Goal: Information Seeking & Learning: Check status

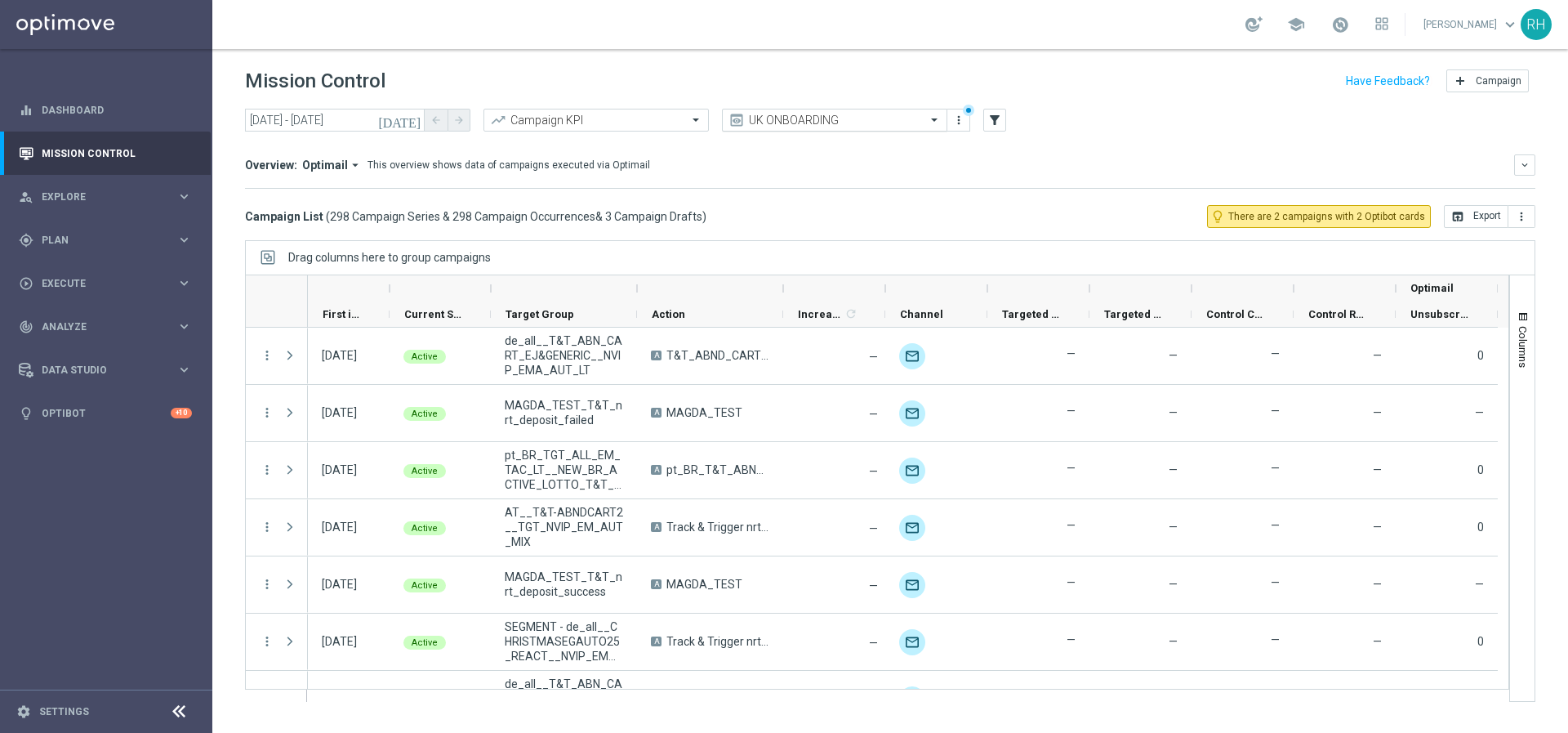
click at [794, 123] on input "text" at bounding box center [819, 120] width 175 height 14
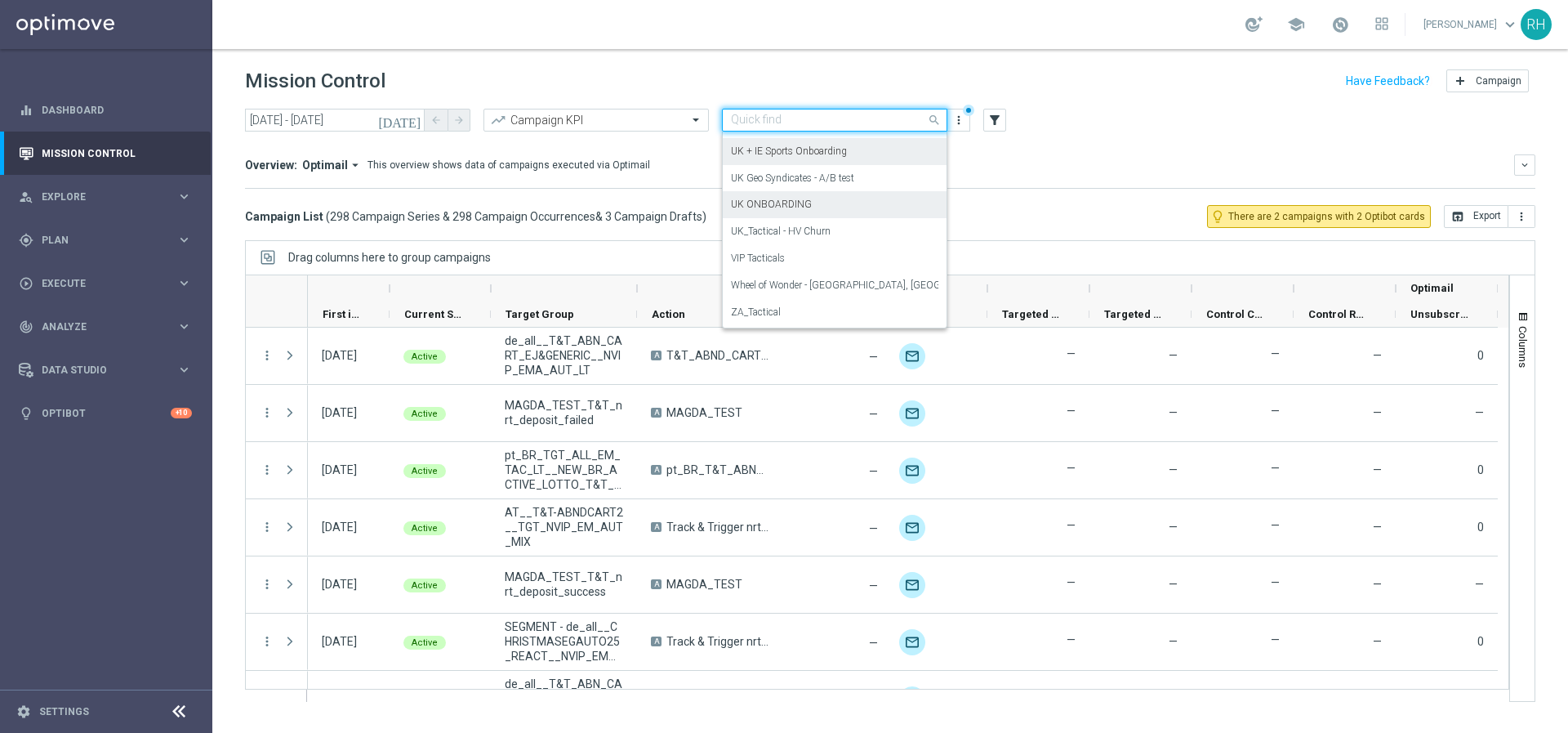
click at [1017, 182] on div "Overview: Optimail arrow_drop_down This overview shows data of campaigns execut…" at bounding box center [890, 171] width 1290 height 34
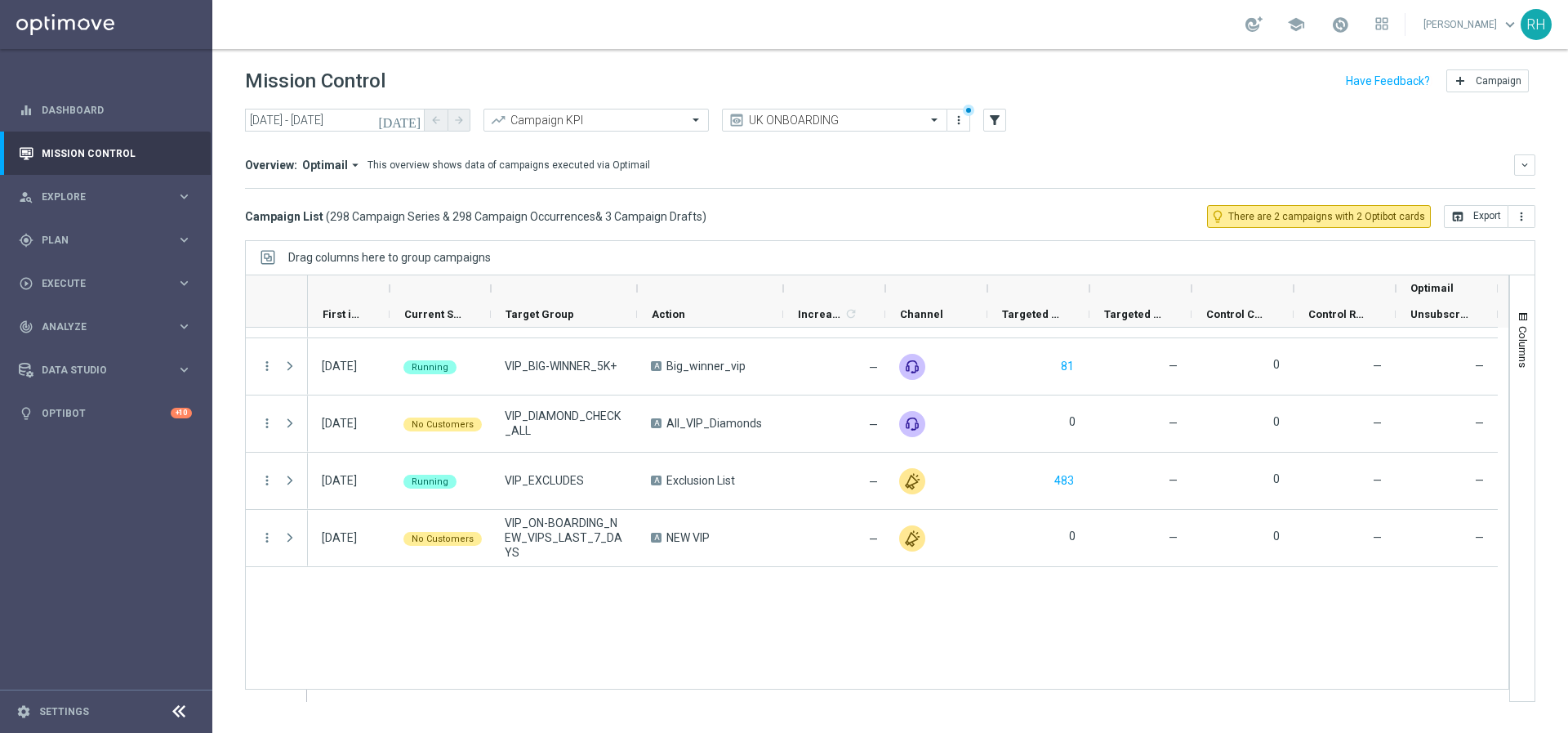
scroll to position [0, 0]
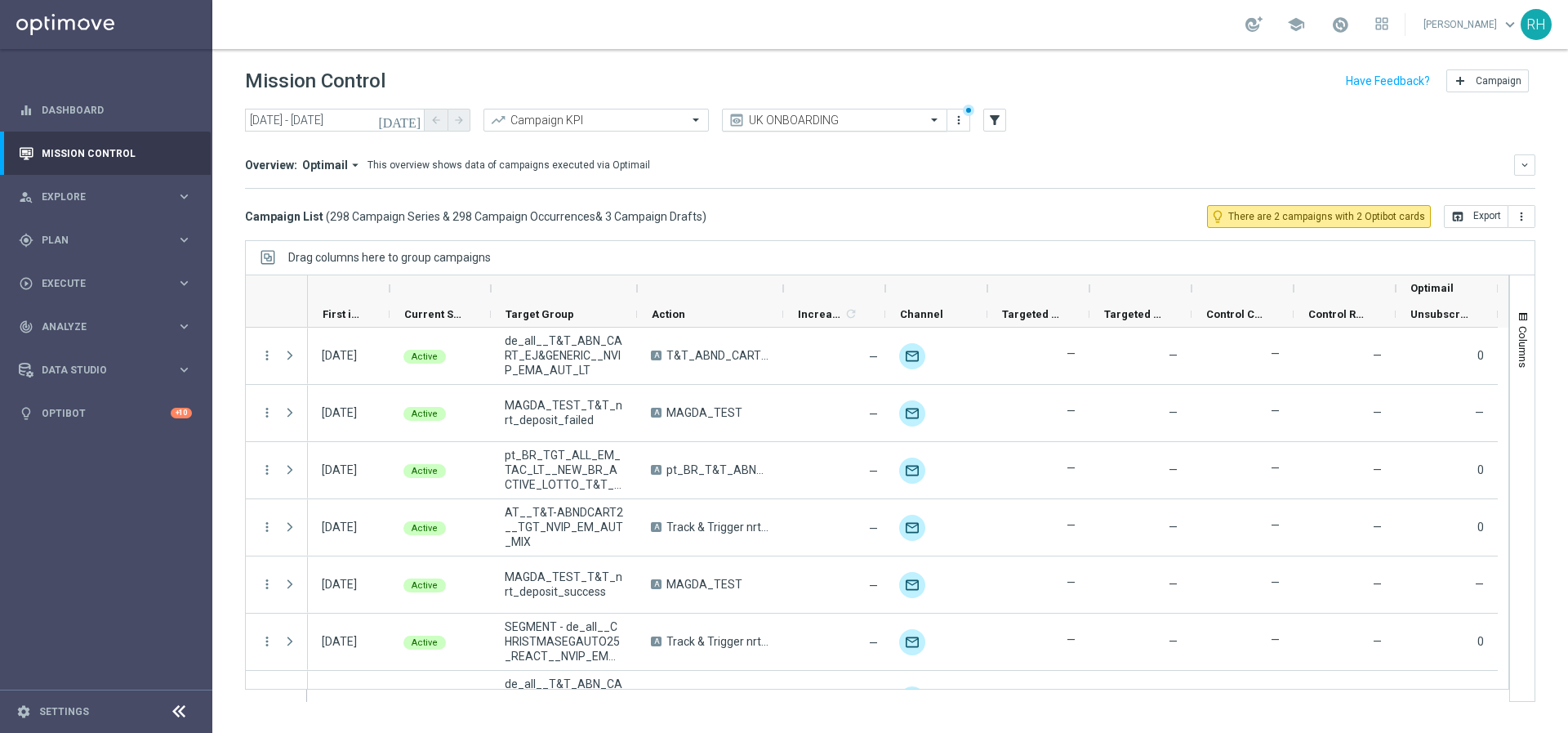
click at [797, 118] on input "text" at bounding box center [819, 120] width 175 height 14
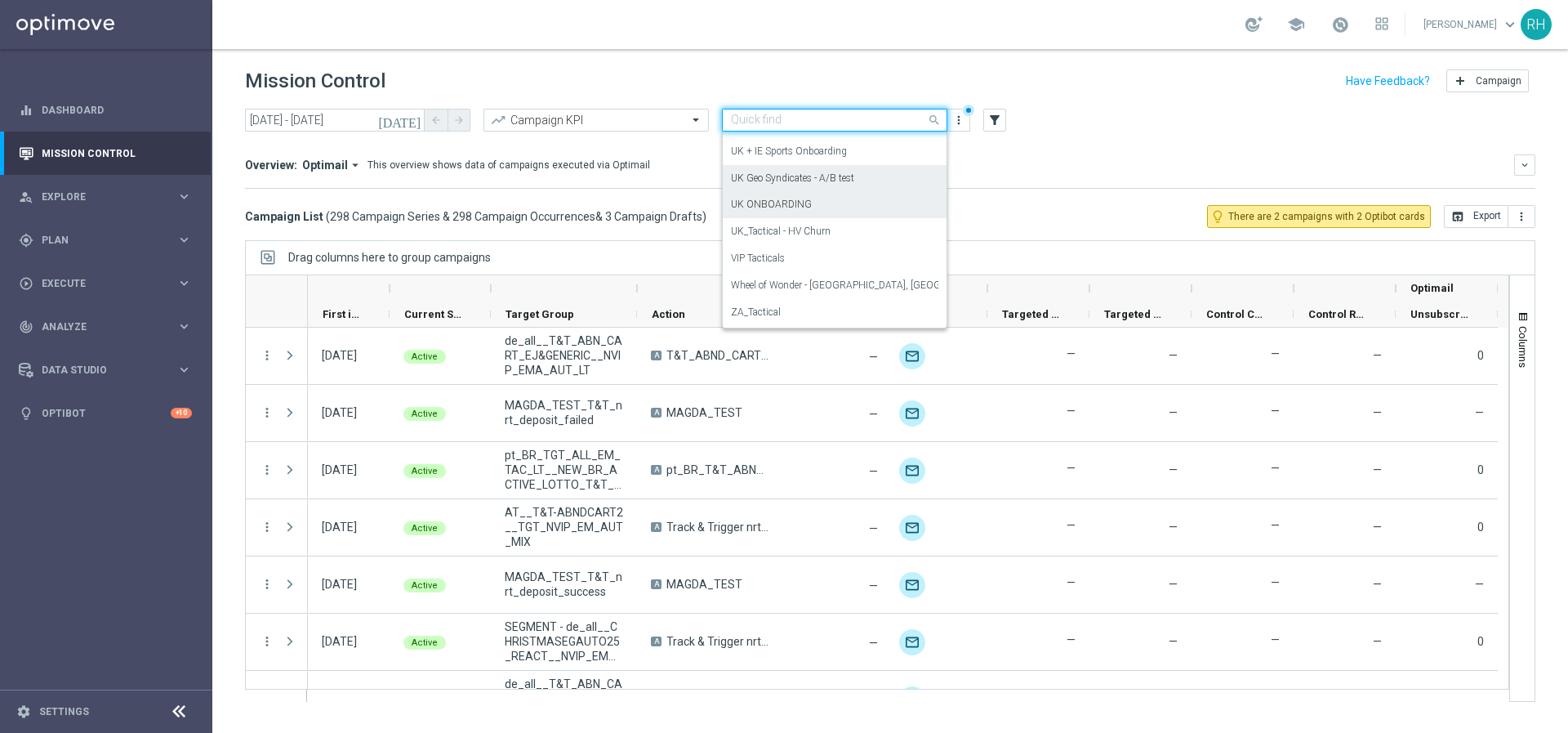
click at [803, 176] on label "UK Geo Syndicates - A/B test" at bounding box center [793, 178] width 123 height 14
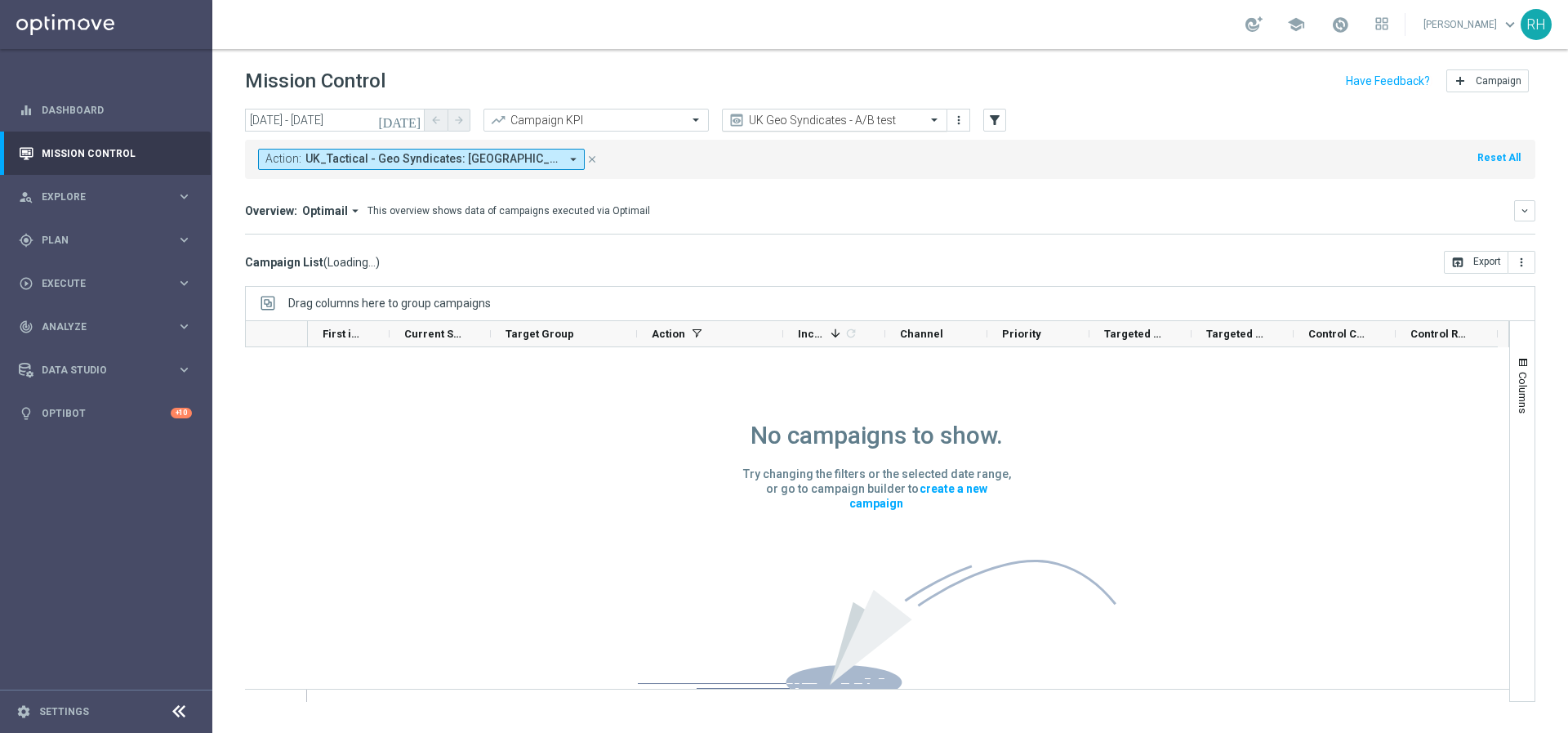
click at [807, 122] on input "text" at bounding box center [819, 120] width 175 height 14
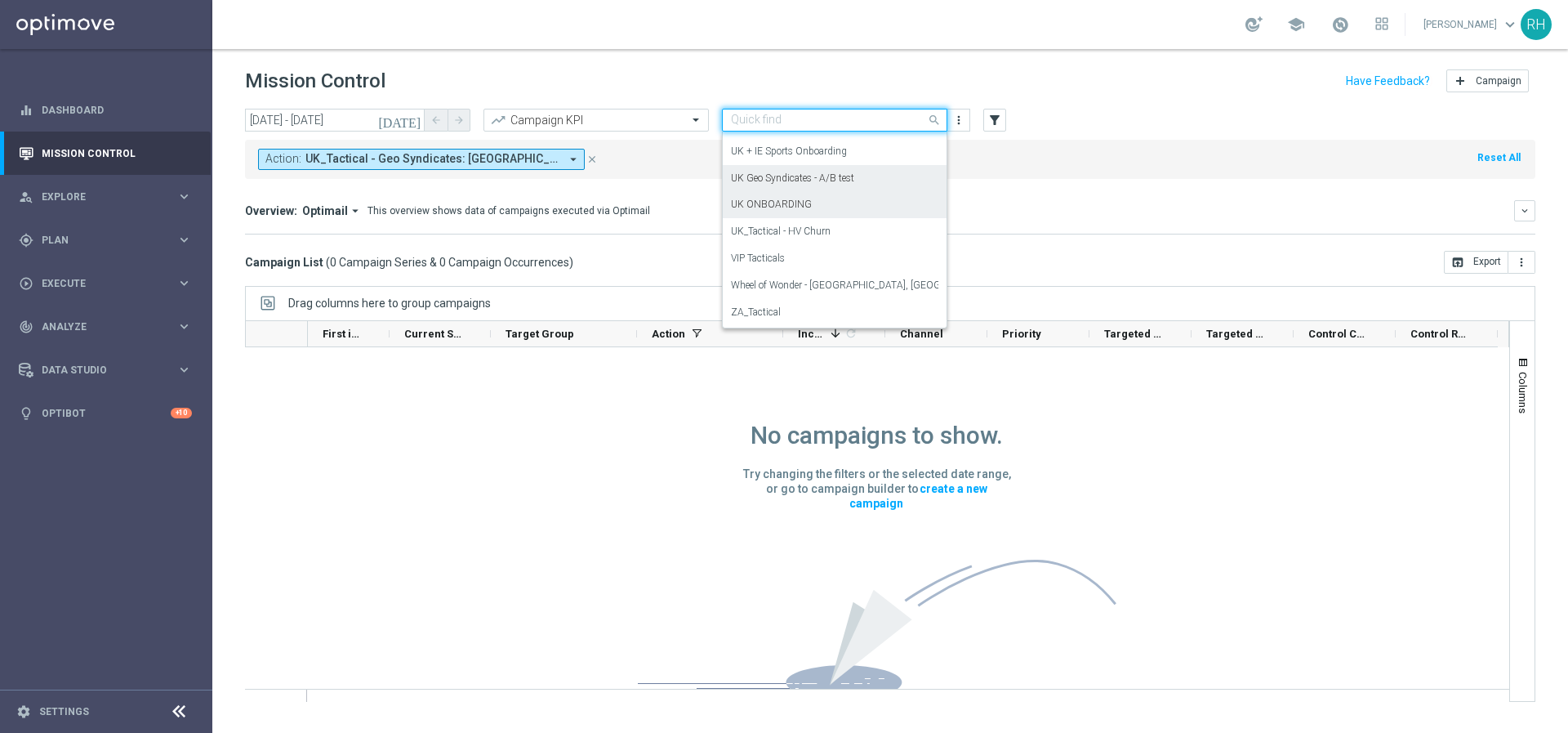
click at [803, 196] on div "UK ONBOARDING" at bounding box center [834, 204] width 208 height 27
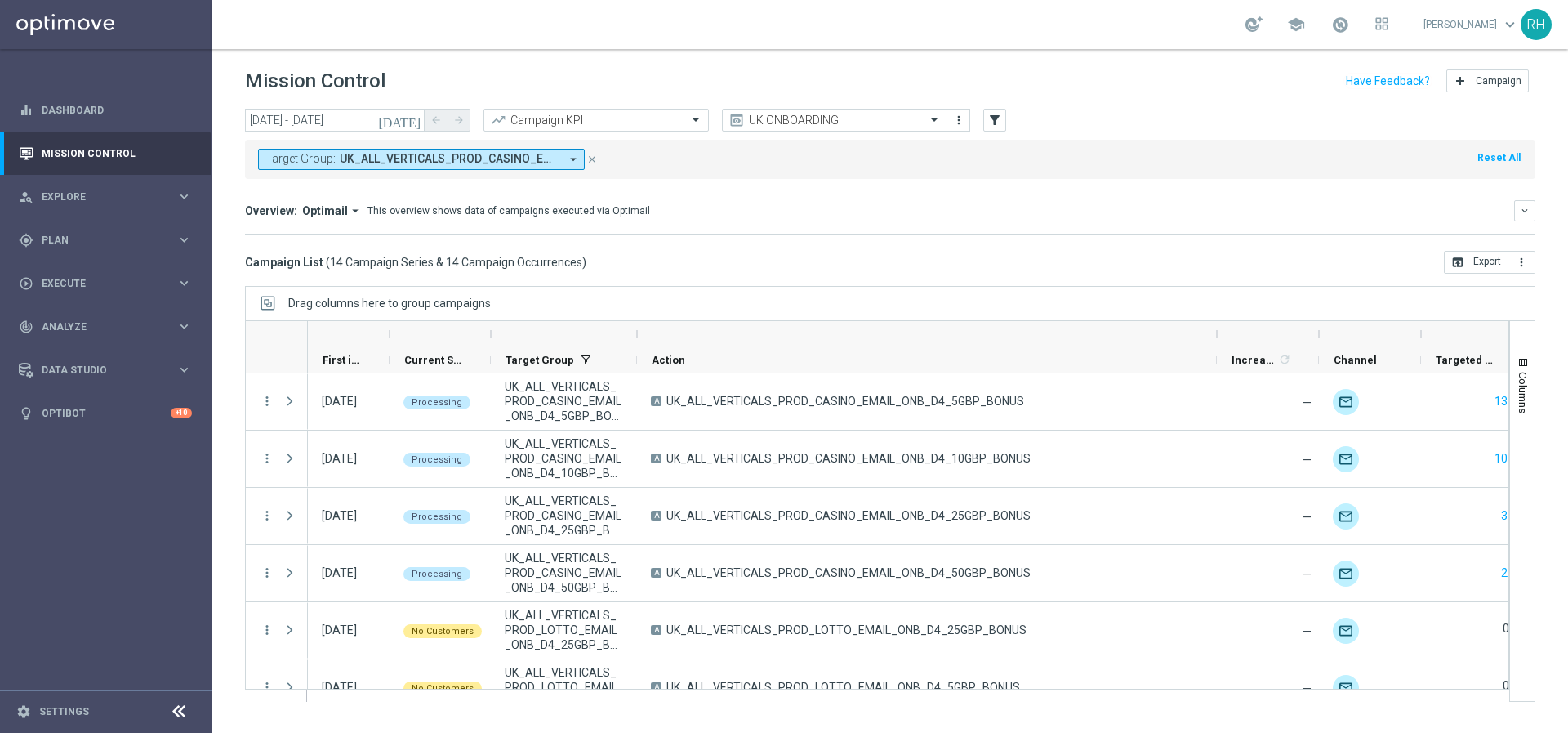
drag, startPoint x: 783, startPoint y: 334, endPoint x: 1177, endPoint y: 337, distance: 394.0
click at [1220, 337] on div at bounding box center [1217, 334] width 7 height 26
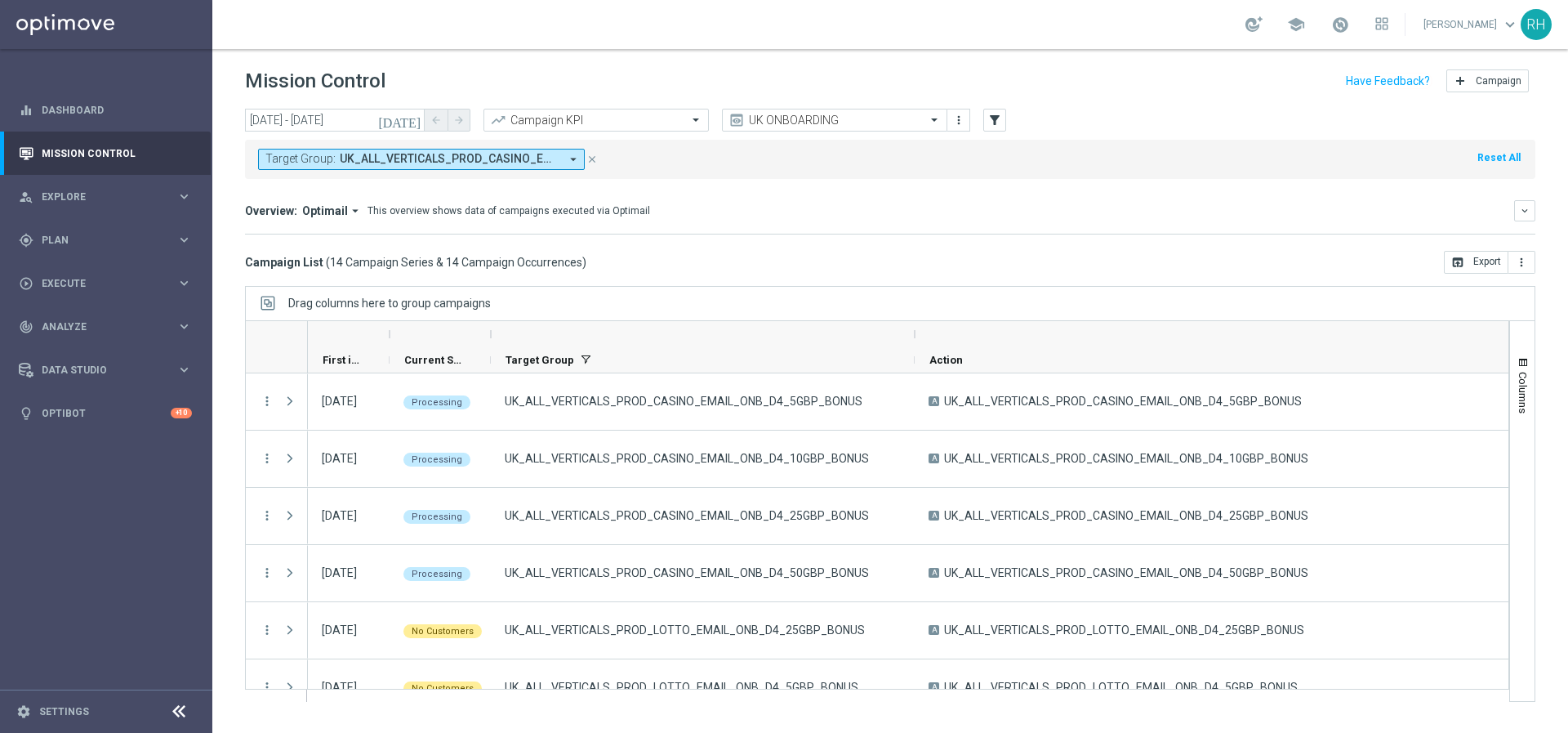
drag, startPoint x: 634, startPoint y: 335, endPoint x: 911, endPoint y: 341, distance: 277.1
click at [911, 341] on div at bounding box center [914, 334] width 7 height 26
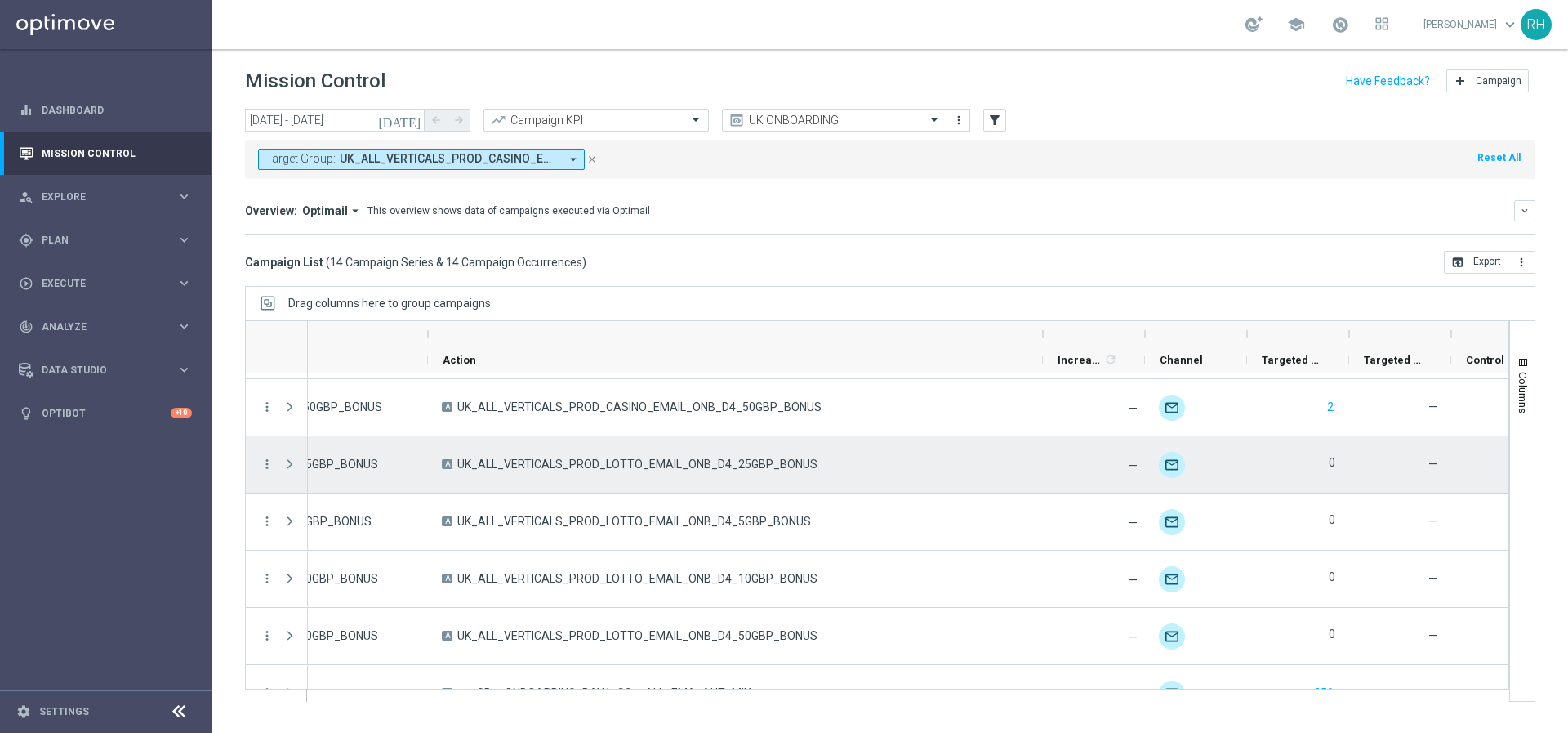
scroll to position [167, 0]
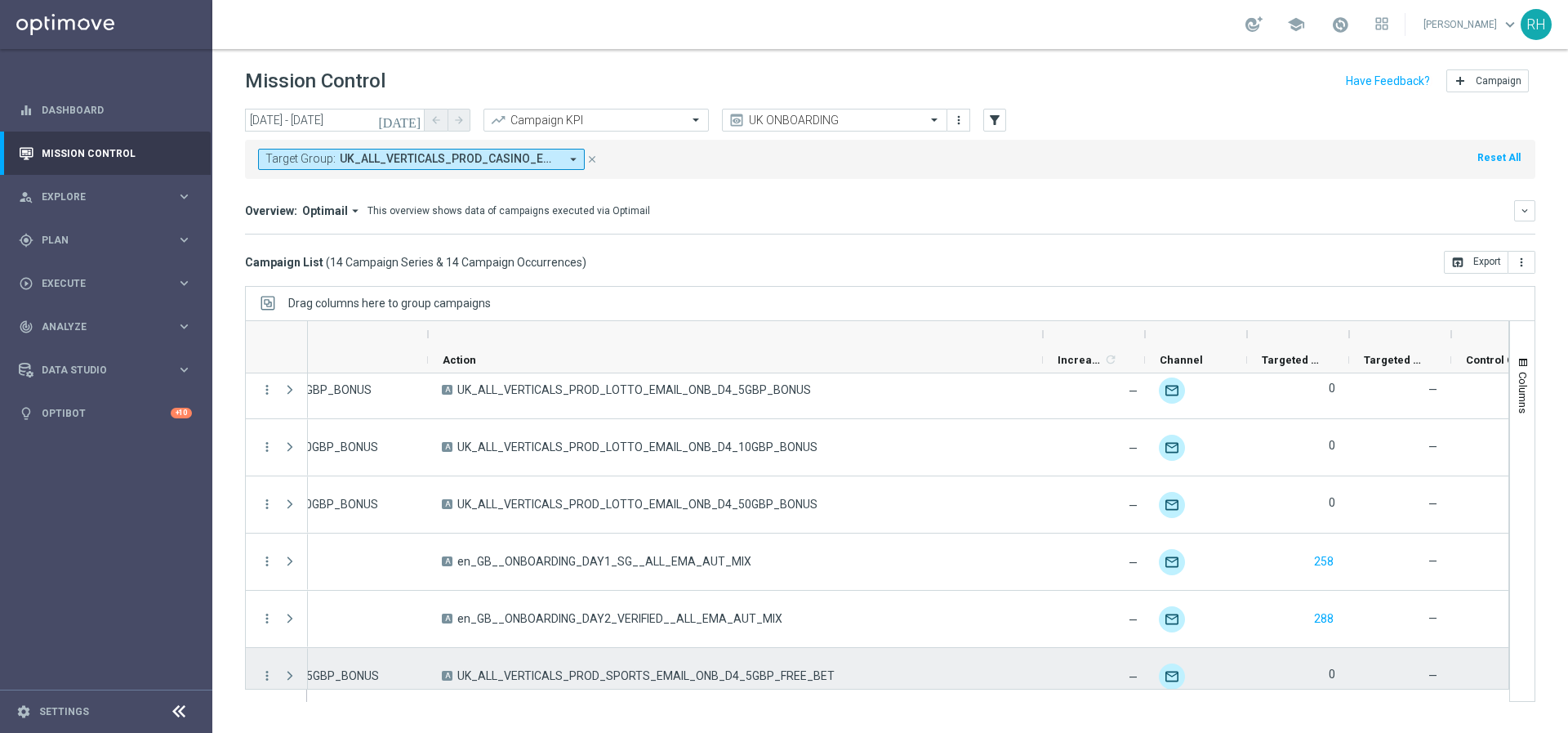
click at [843, 685] on div "UK_ALL_VERTICALS_PROD_CASINO_EMAIL_ONB_D4_5GBP_BONUS A UK_ALL_VERTICALS_PROD_CA…" at bounding box center [789, 476] width 1936 height 801
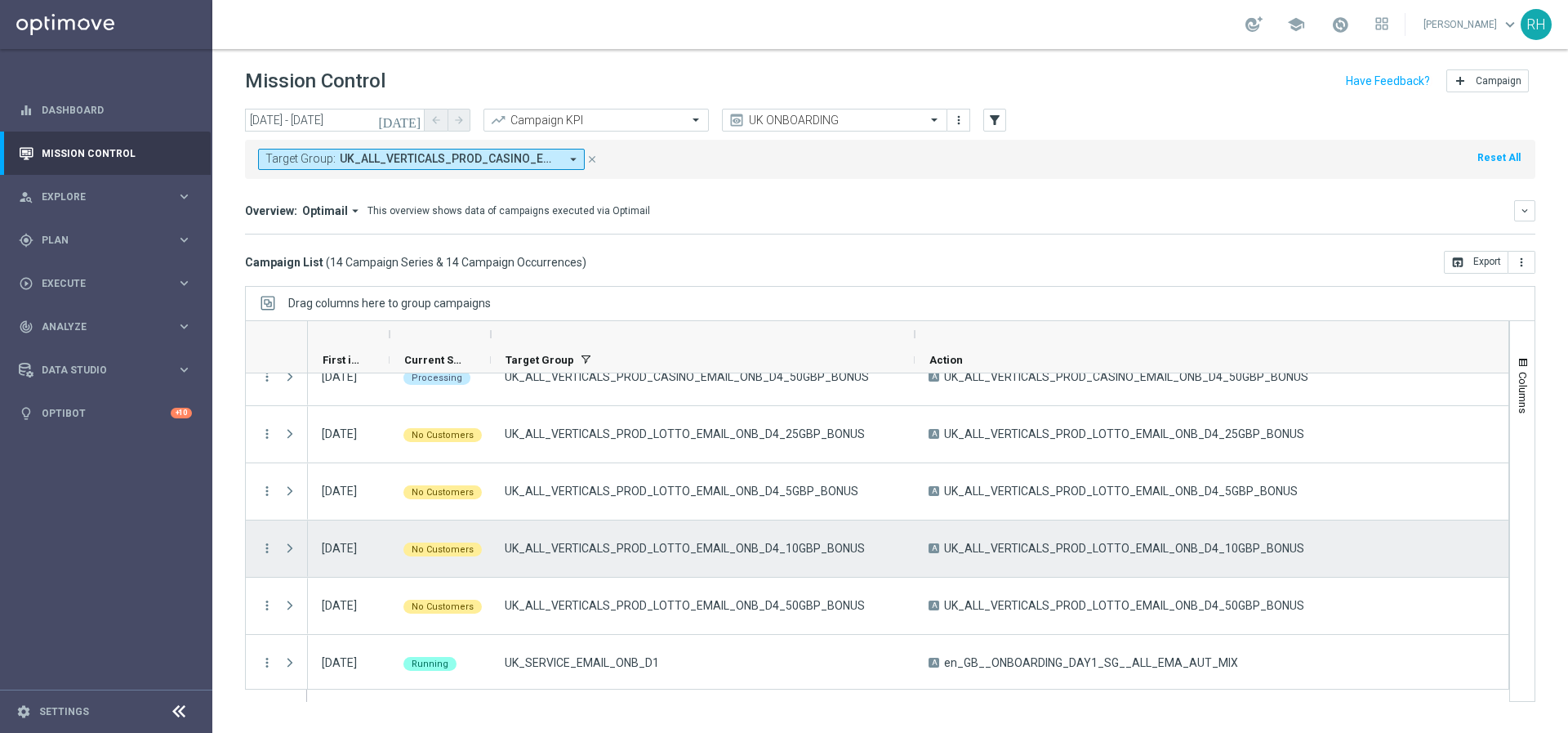
scroll to position [178, 0]
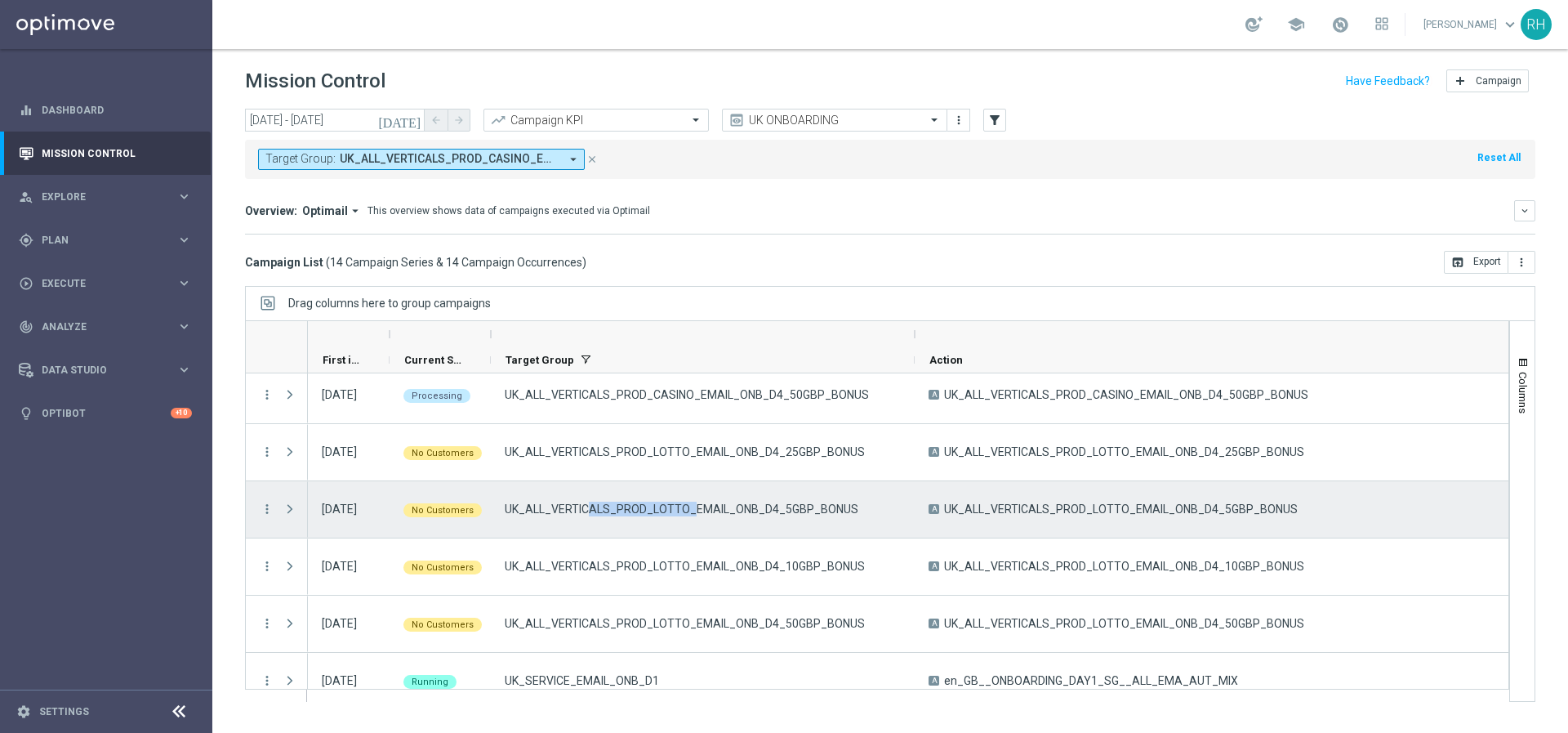
drag, startPoint x: 585, startPoint y: 505, endPoint x: 716, endPoint y: 505, distance: 131.0
click at [710, 505] on span "UK_ALL_VERTICALS_PROD_LOTTO_EMAIL_ONB_D4_5GBP_BONUS" at bounding box center [681, 509] width 353 height 15
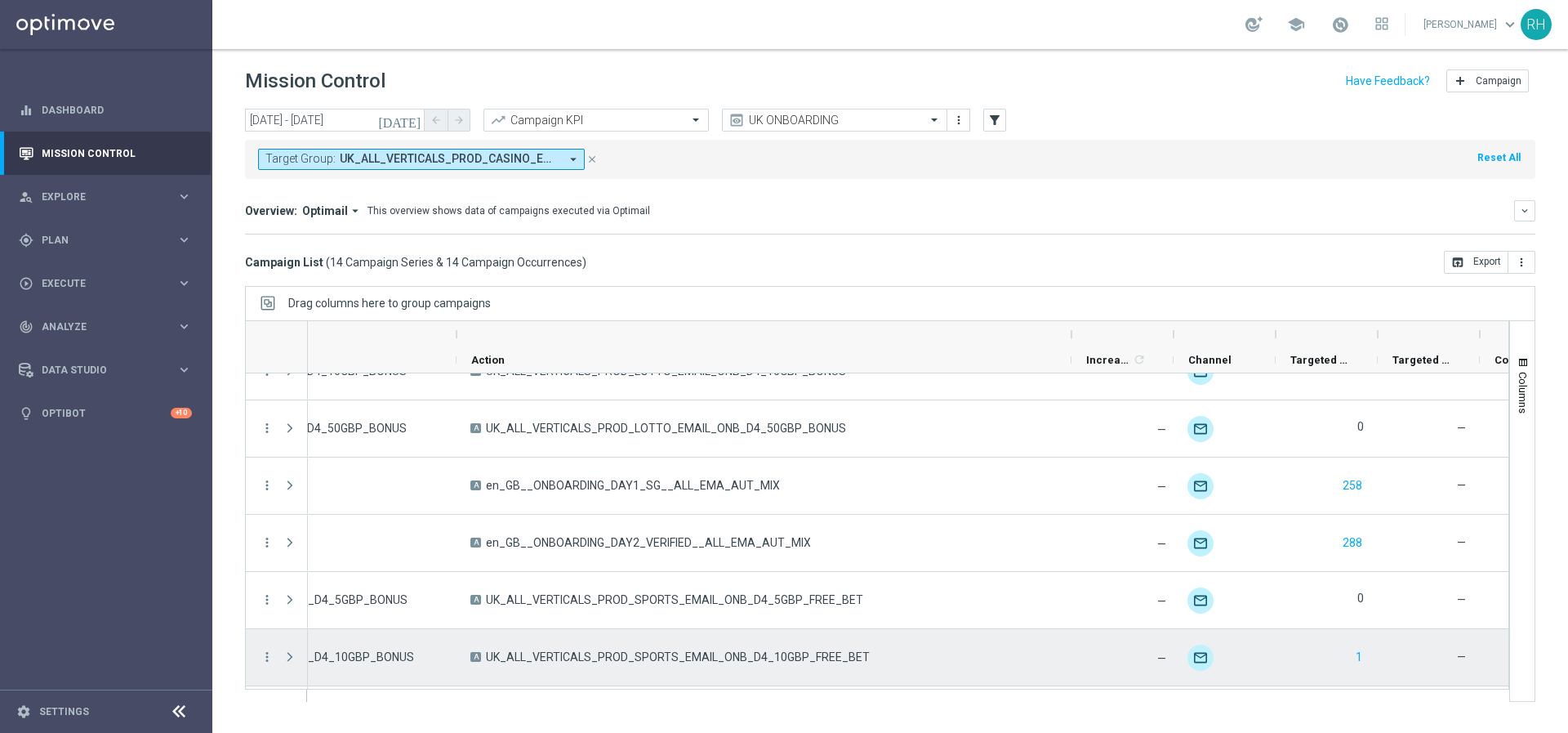
scroll to position [341, 0]
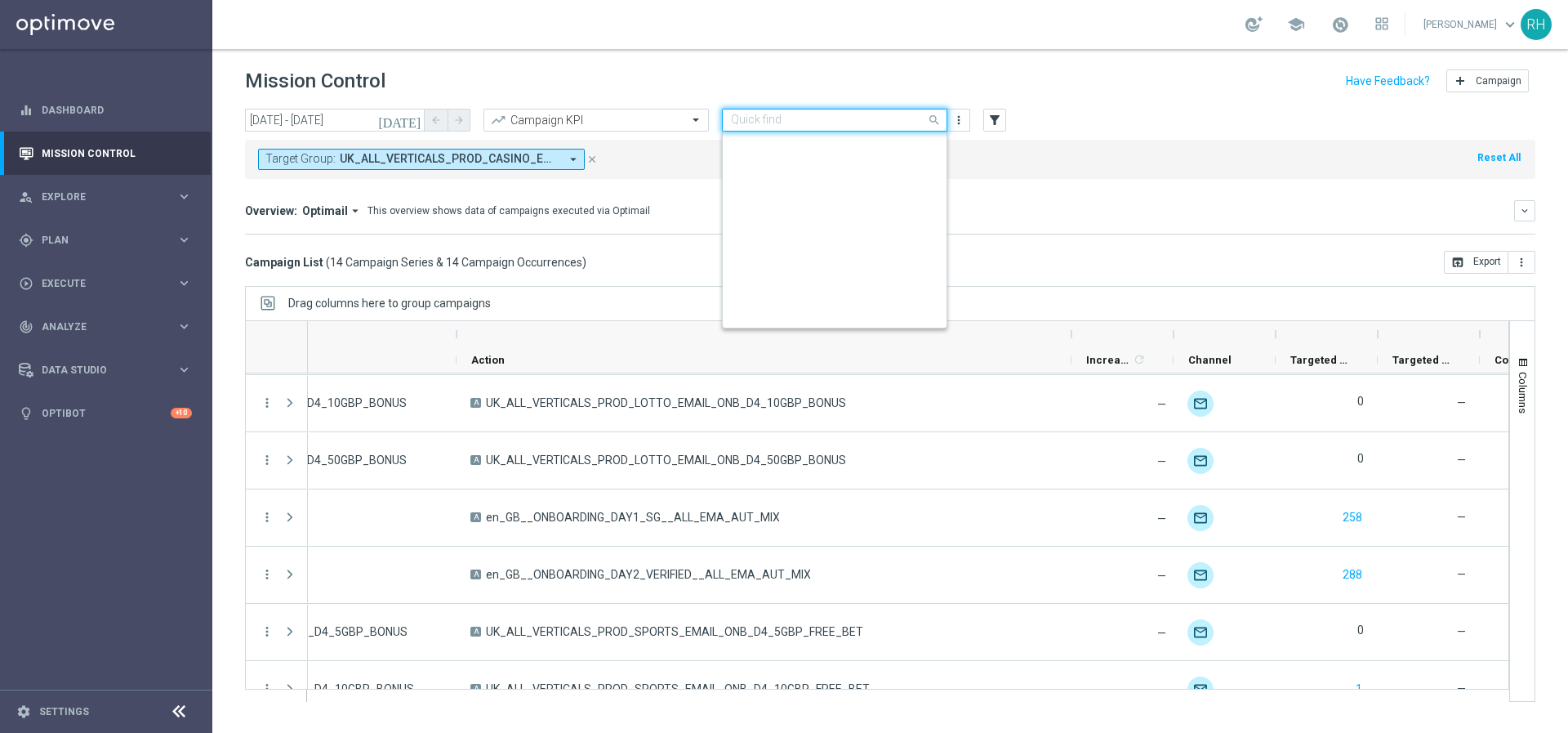
click at [792, 118] on input "text" at bounding box center [819, 120] width 175 height 14
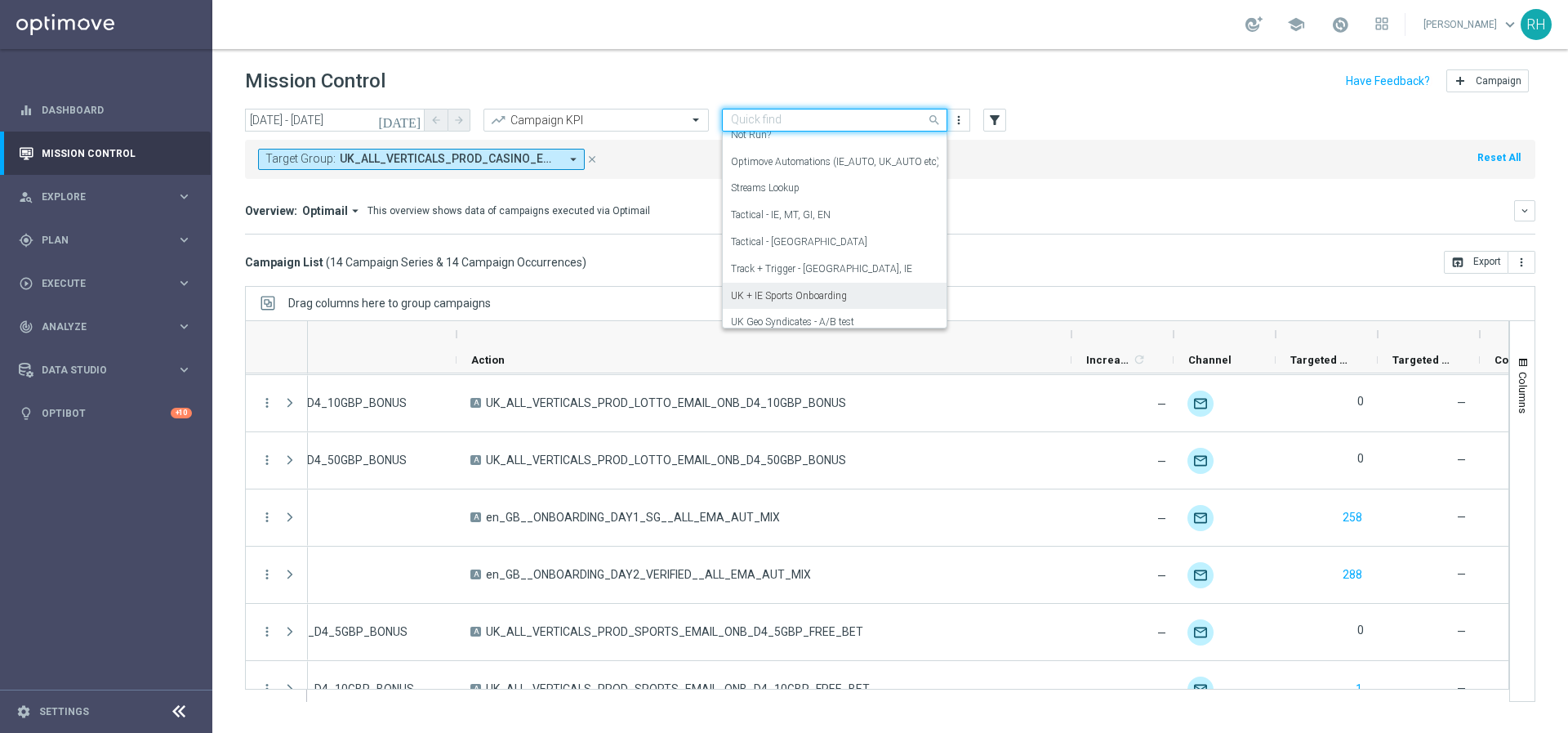
scroll to position [264, 0]
click at [844, 263] on div "Tactical - [GEOGRAPHIC_DATA]" at bounding box center [834, 256] width 208 height 27
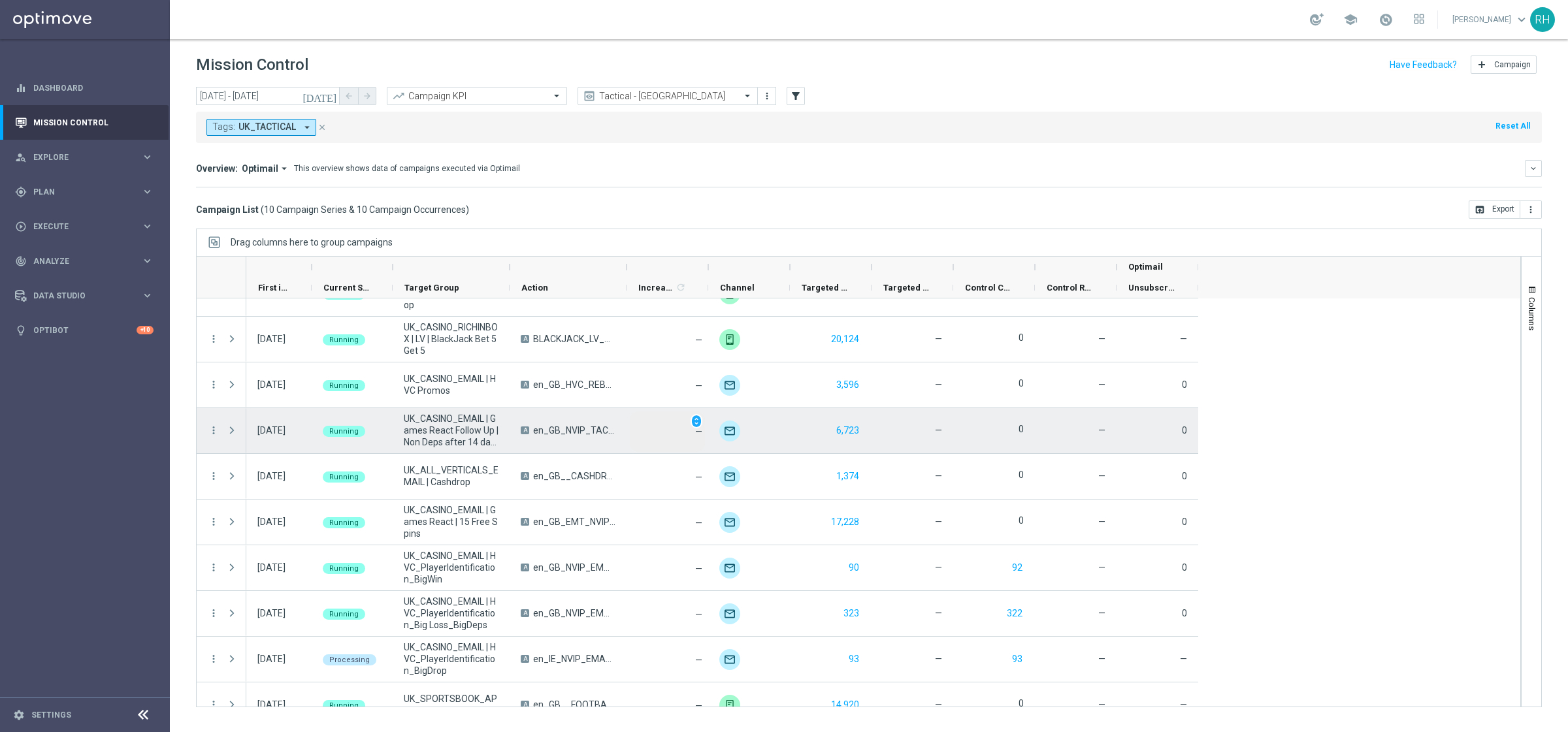
scroll to position [29, 0]
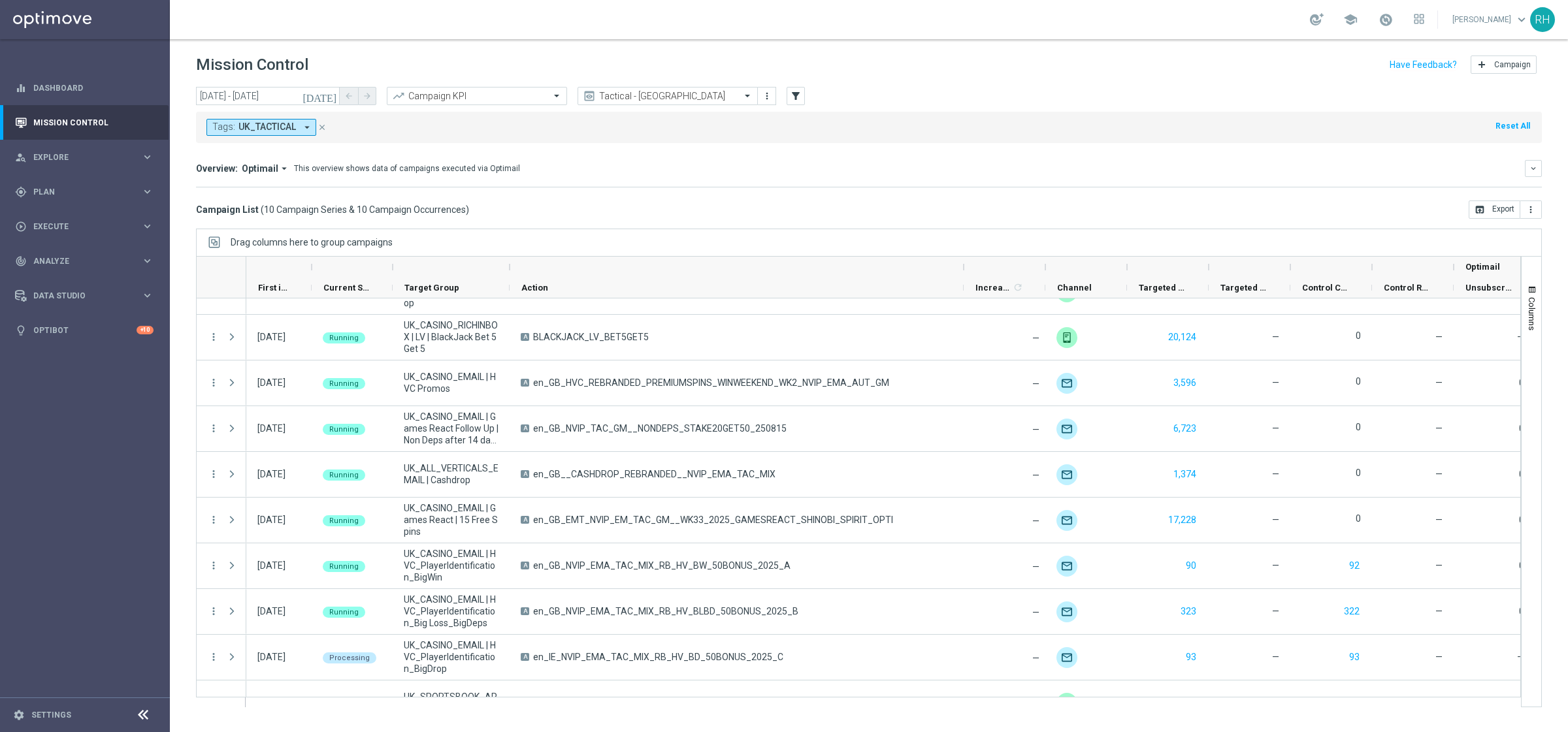
drag, startPoint x: 626, startPoint y: 263, endPoint x: 784, endPoint y: 265, distance: 158.0
click at [964, 265] on div at bounding box center [964, 267] width 5 height 21
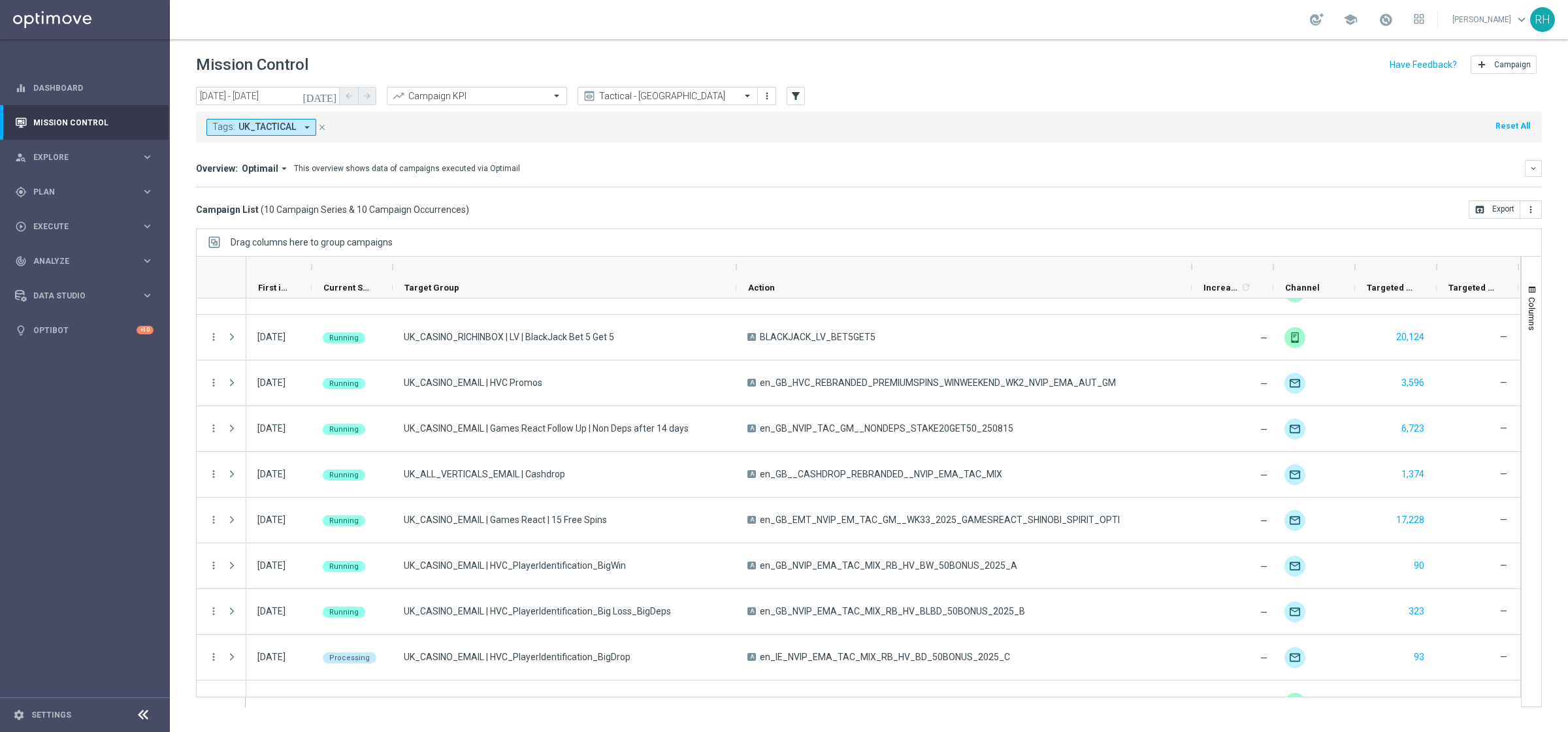
drag, startPoint x: 510, startPoint y: 267, endPoint x: 736, endPoint y: 271, distance: 226.0
click at [736, 271] on div at bounding box center [736, 267] width 5 height 21
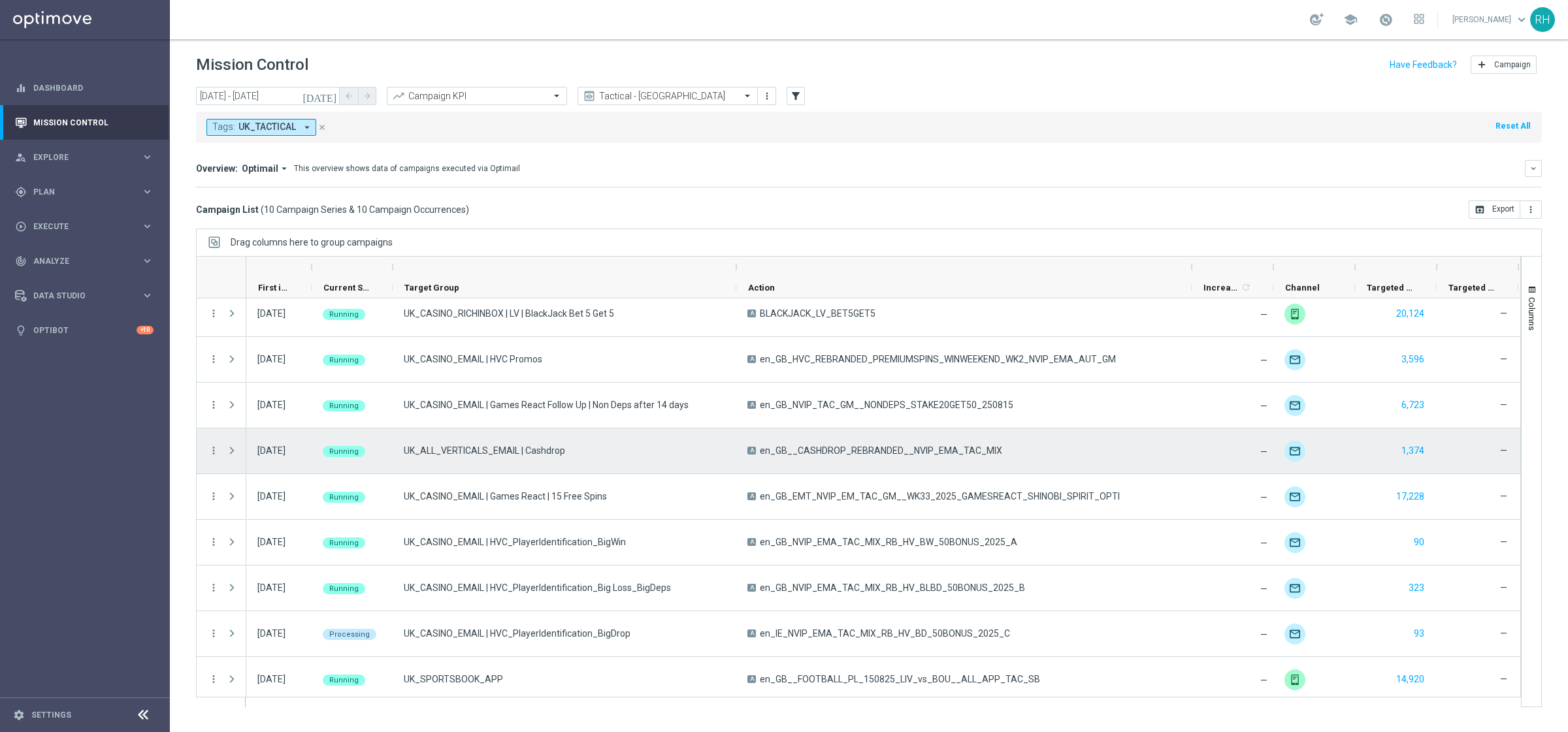
scroll to position [59, 0]
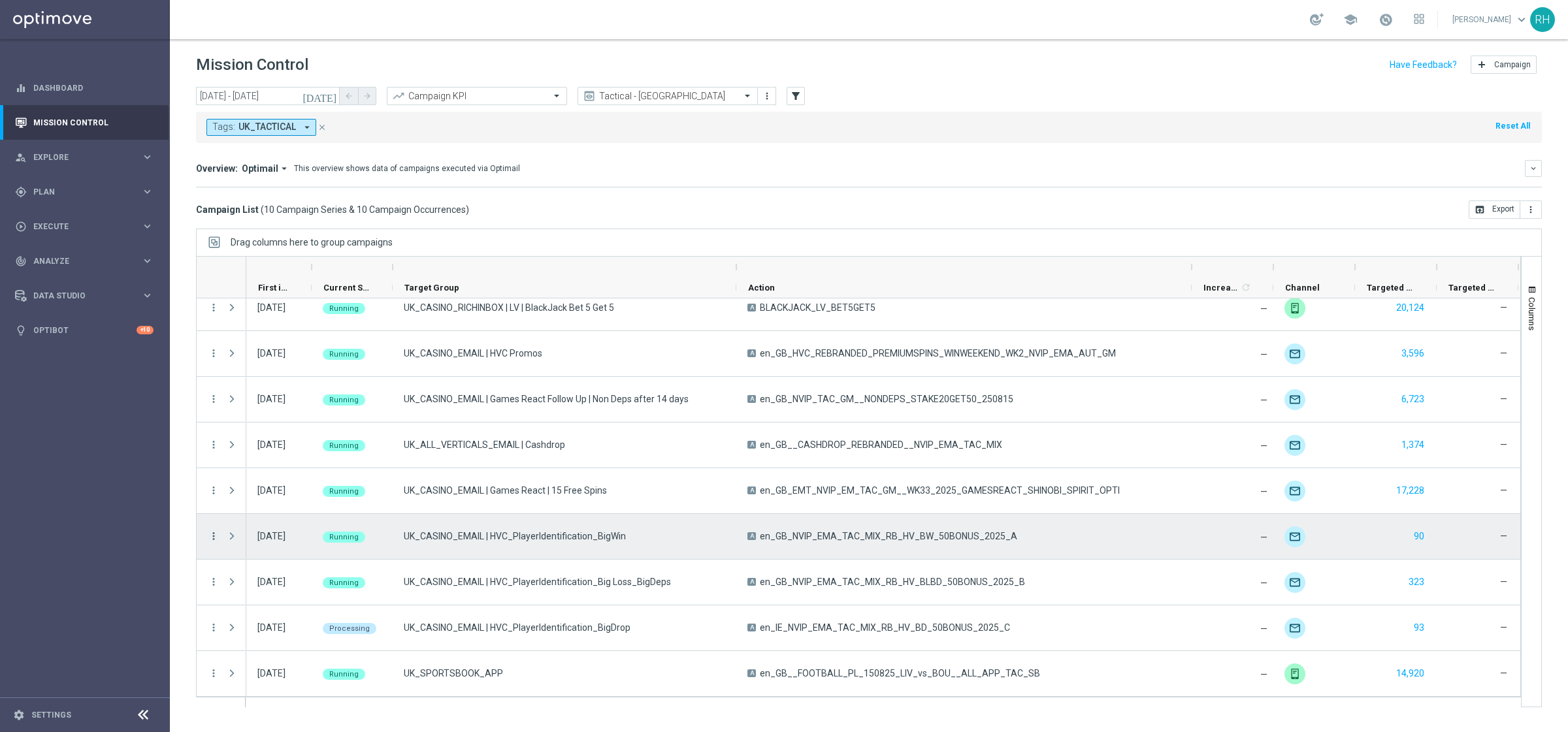
click at [217, 535] on icon "more_vert" at bounding box center [213, 536] width 12 height 12
click at [239, 538] on div "list Campaign Details" at bounding box center [293, 543] width 147 height 18
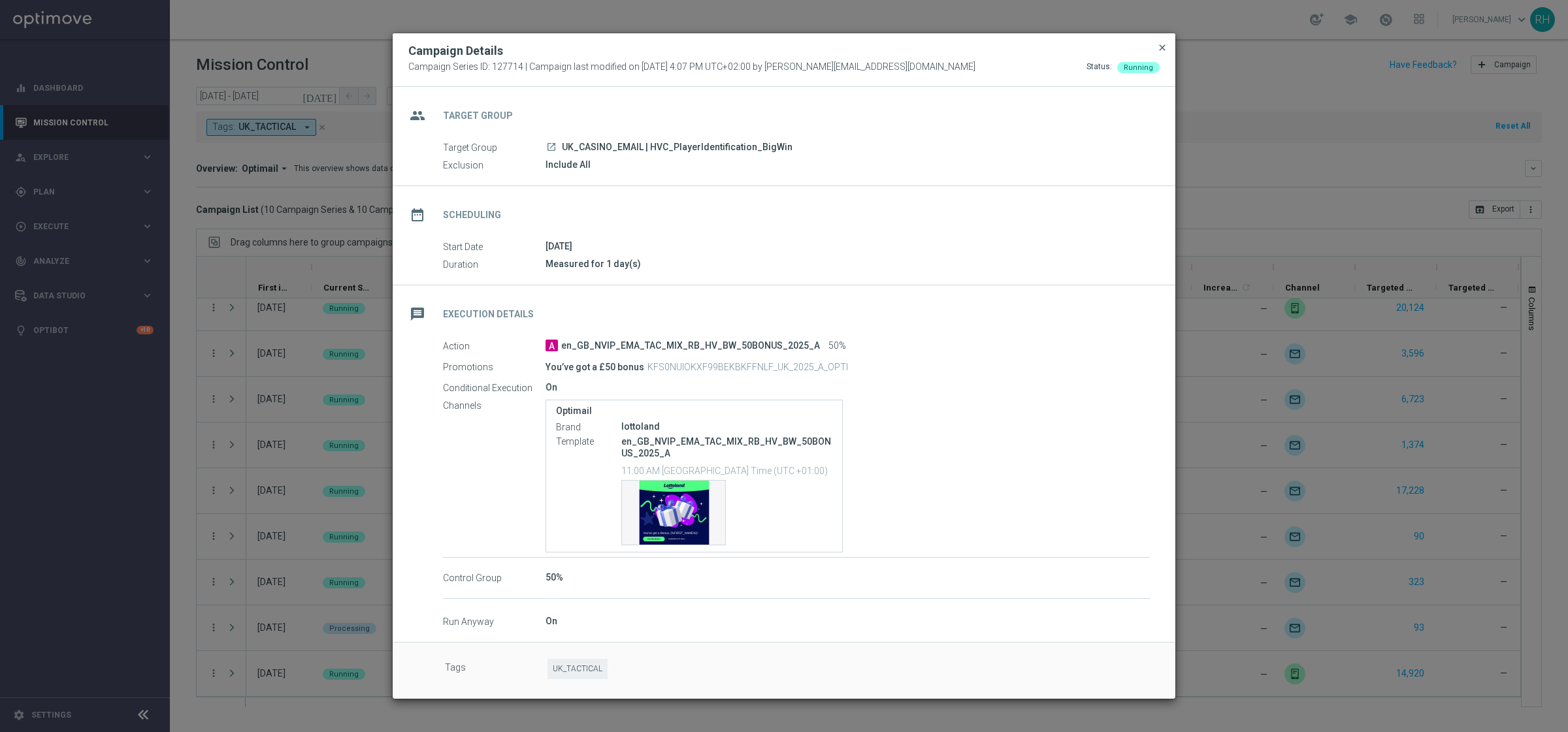
click at [1160, 44] on span "close" at bounding box center [1162, 48] width 11 height 11
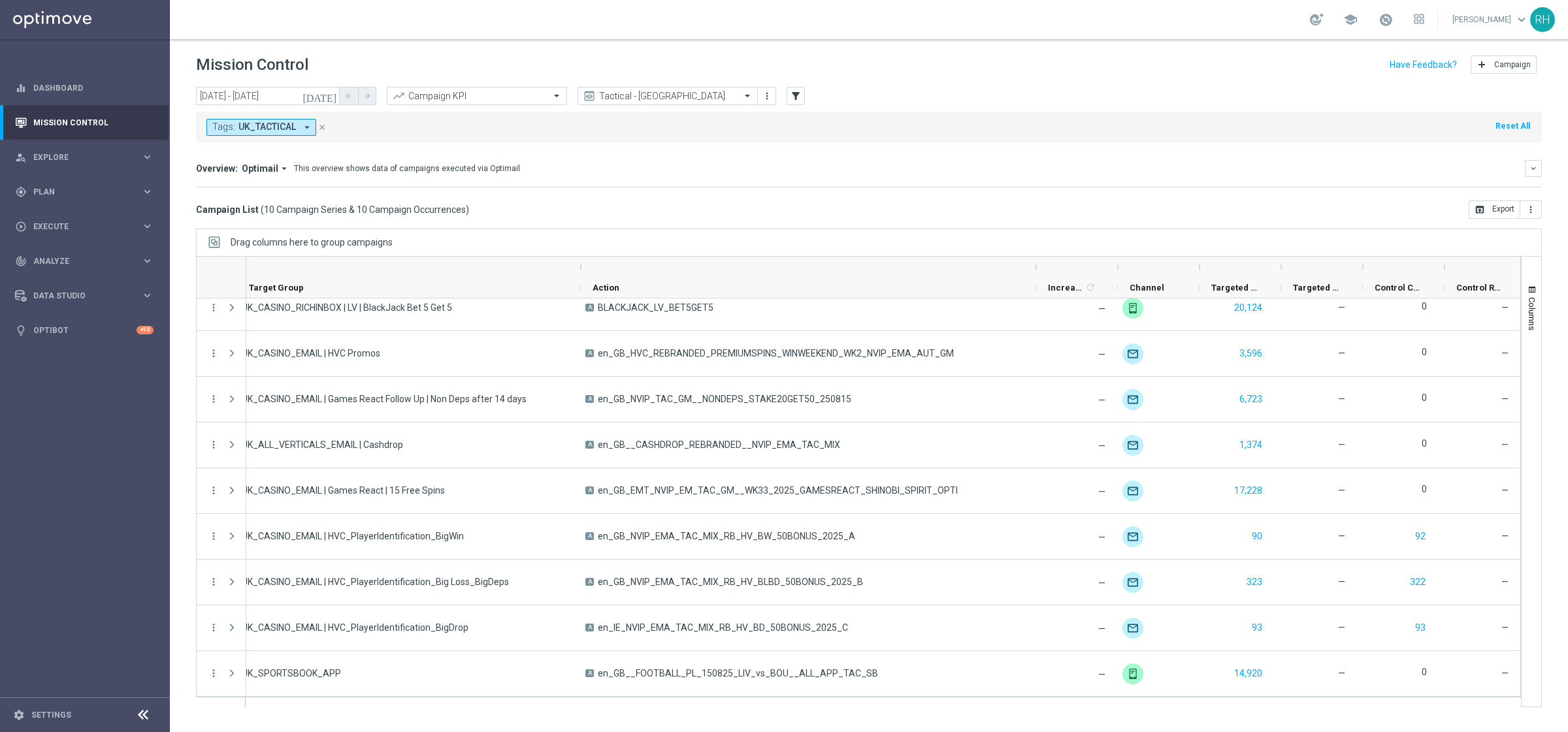
scroll to position [0, 74]
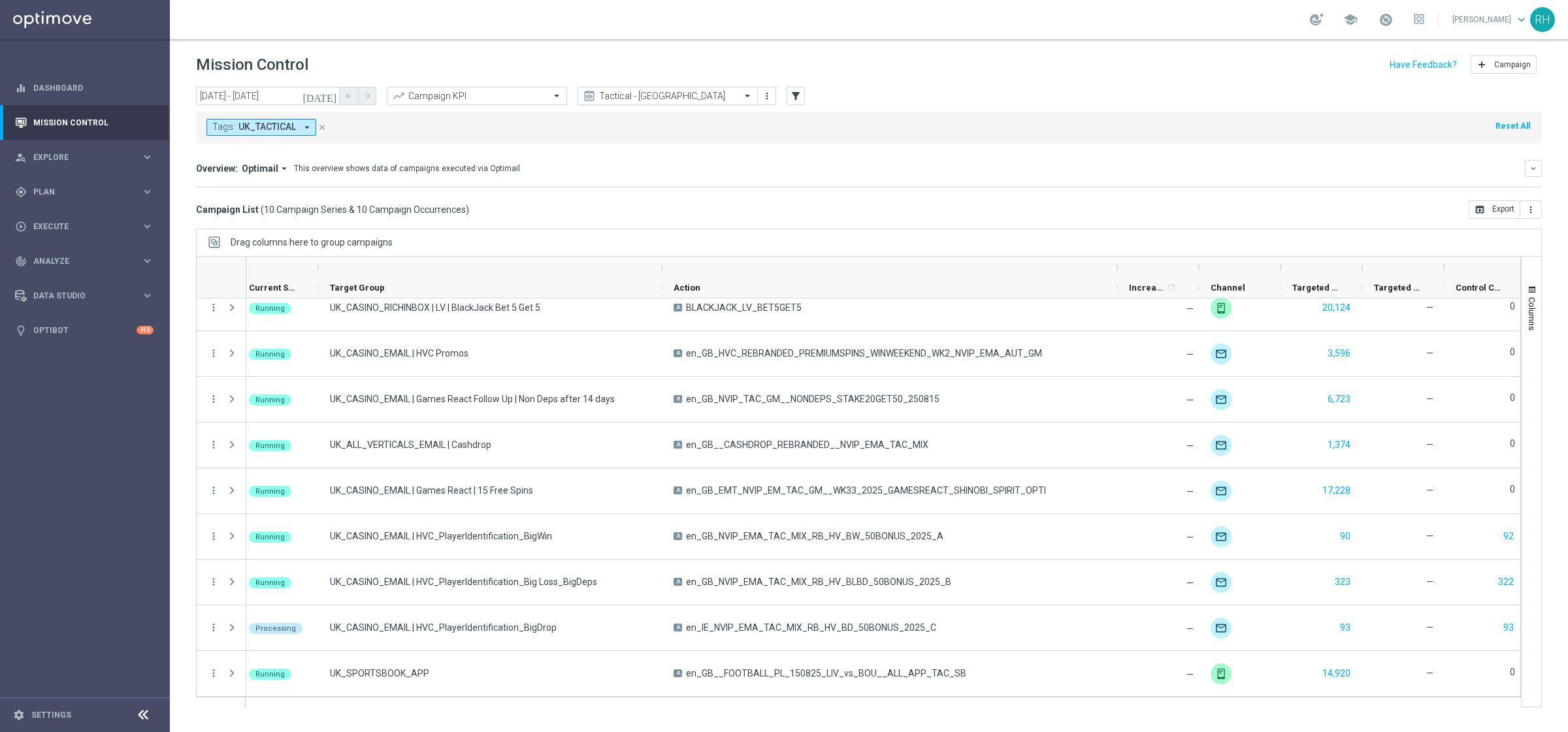
click at [688, 92] on input "text" at bounding box center [655, 96] width 140 height 11
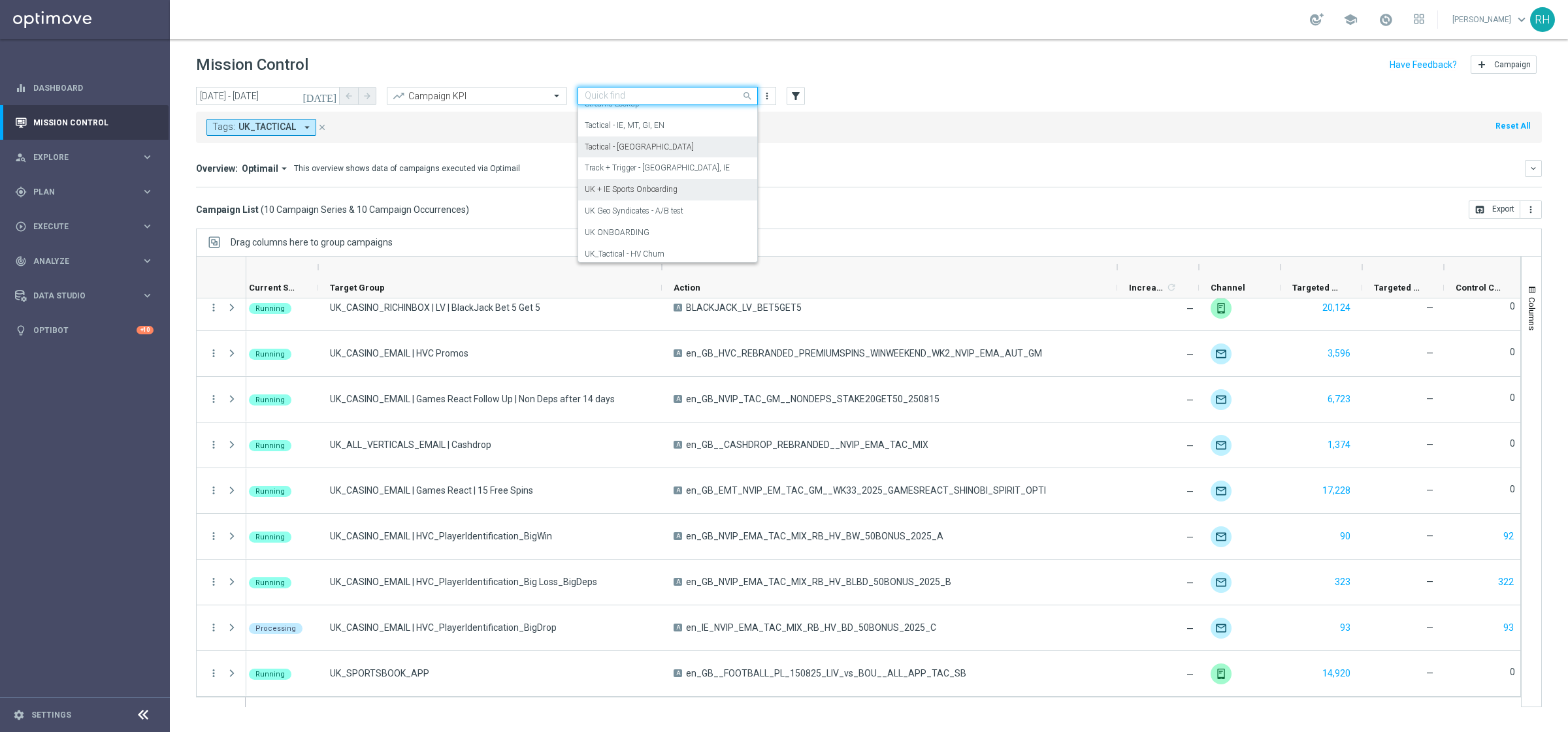
scroll to position [269, 0]
click at [656, 124] on label "Tactical - IE, MT, GI, EN" at bounding box center [625, 126] width 80 height 11
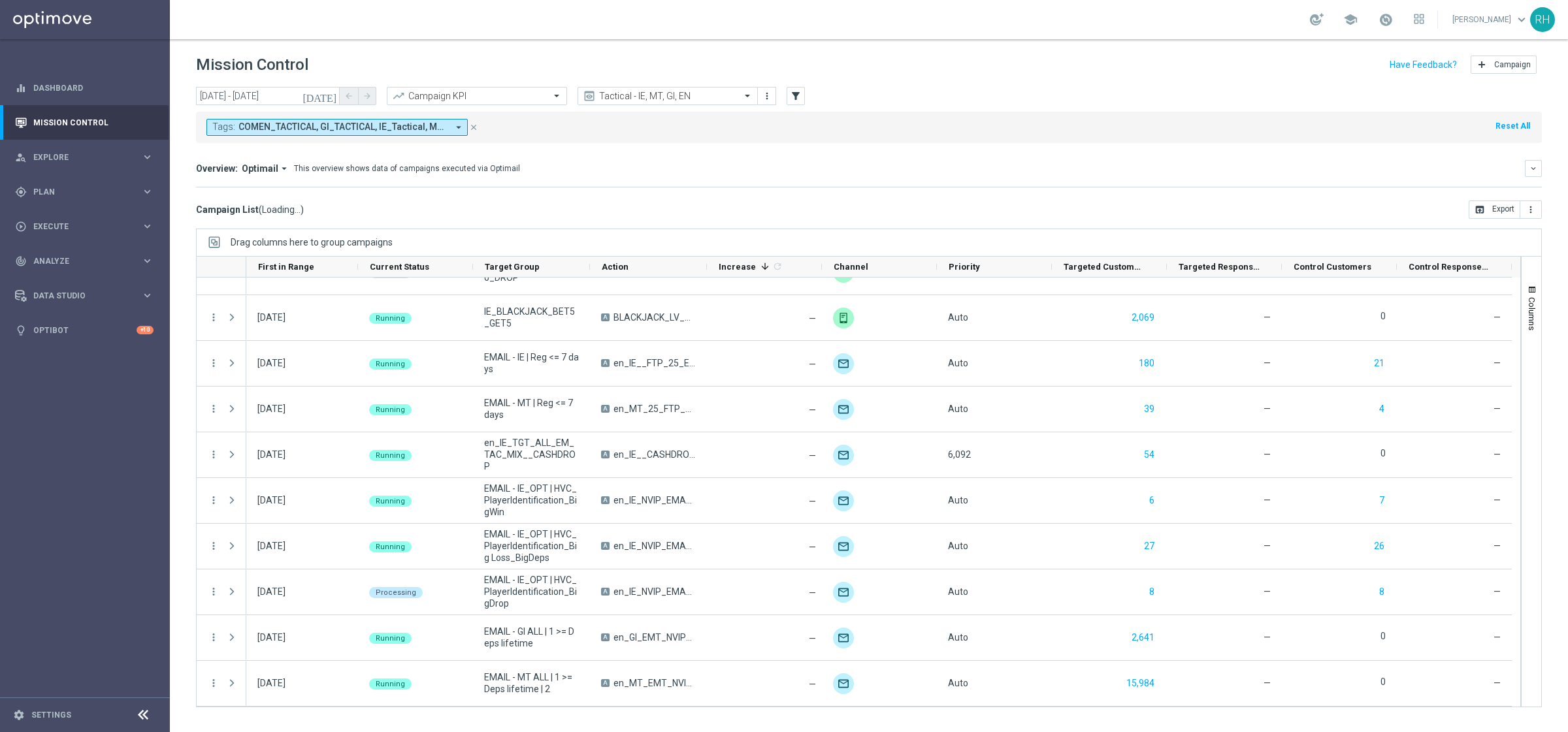
scroll to position [38, 0]
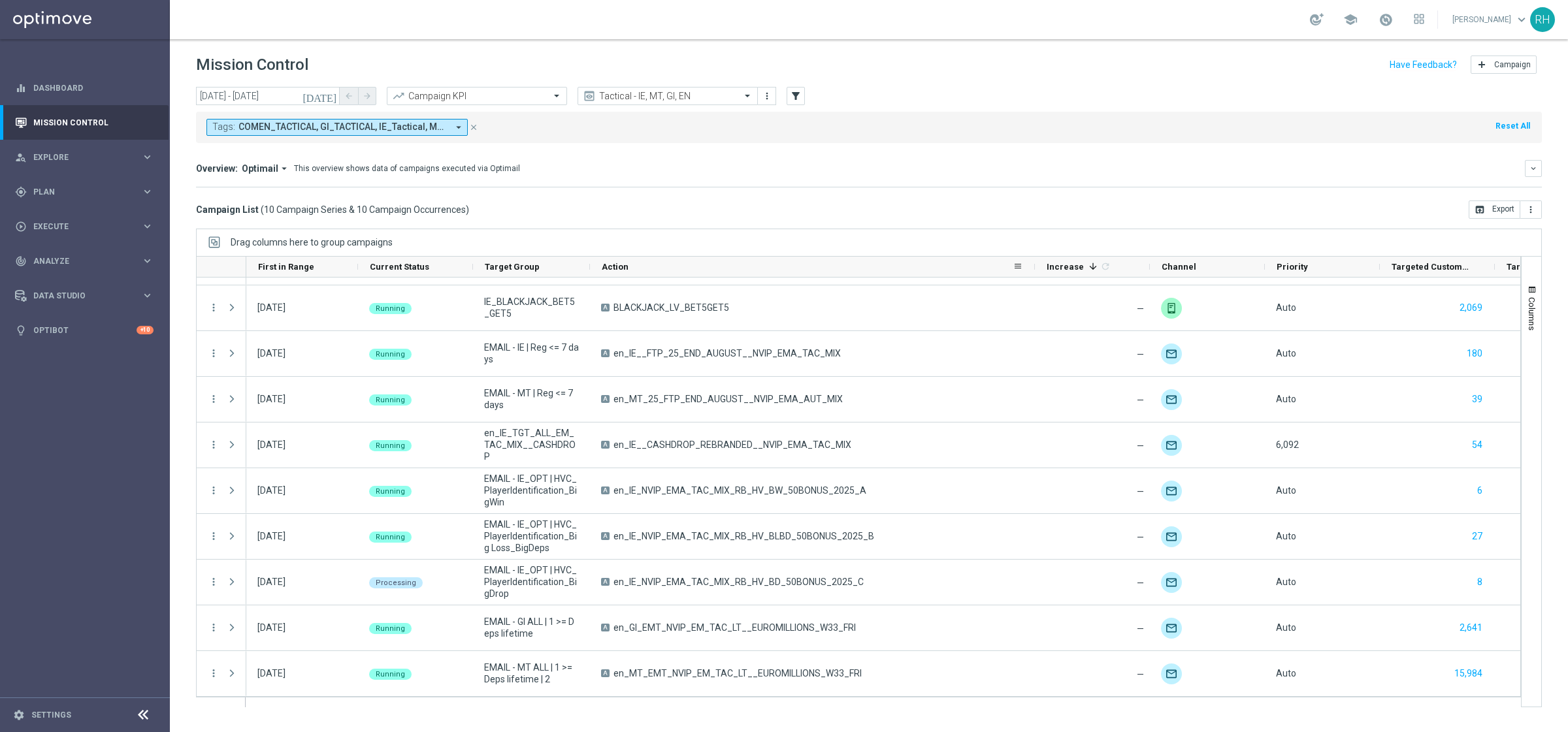
drag, startPoint x: 705, startPoint y: 269, endPoint x: 1071, endPoint y: 257, distance: 366.2
click at [1038, 257] on div at bounding box center [1035, 267] width 5 height 20
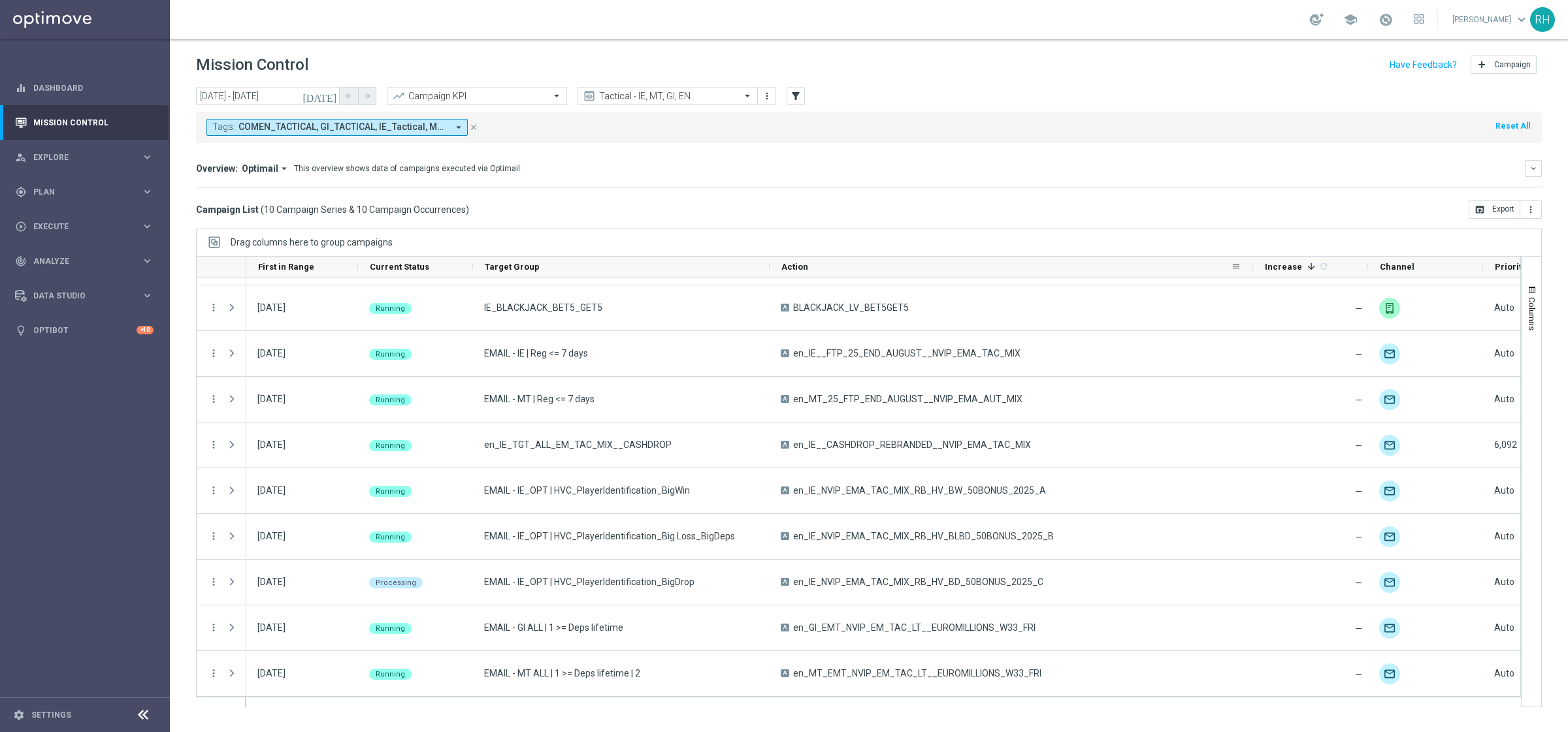
drag, startPoint x: 590, startPoint y: 267, endPoint x: 769, endPoint y: 257, distance: 179.3
click at [769, 257] on div "First in Range Current Status 1 Target Group Action" at bounding box center [1152, 267] width 1811 height 21
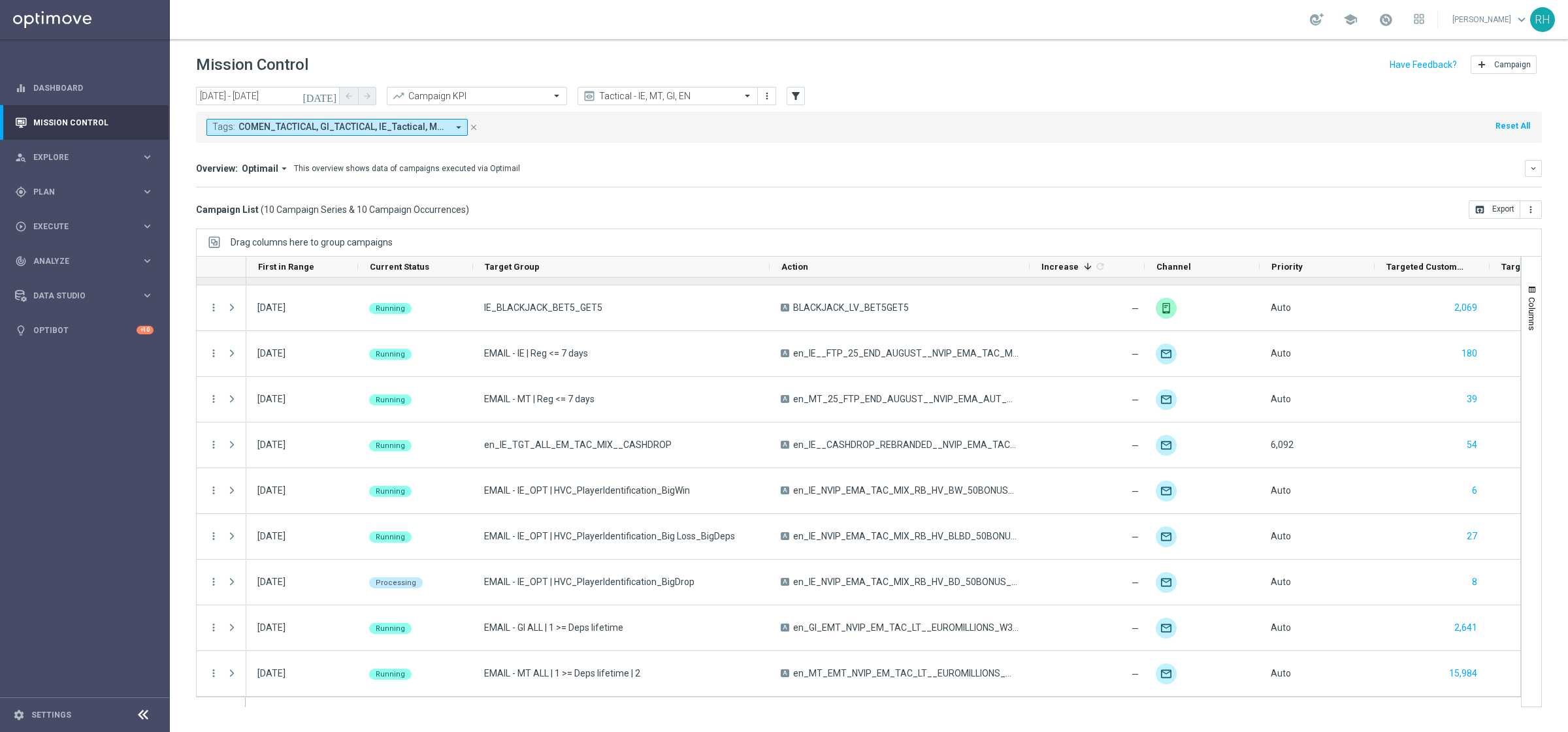
drag, startPoint x: 1252, startPoint y: 267, endPoint x: 1028, endPoint y: 277, distance: 224.2
click at [1028, 277] on div at bounding box center [858, 481] width 1325 height 451
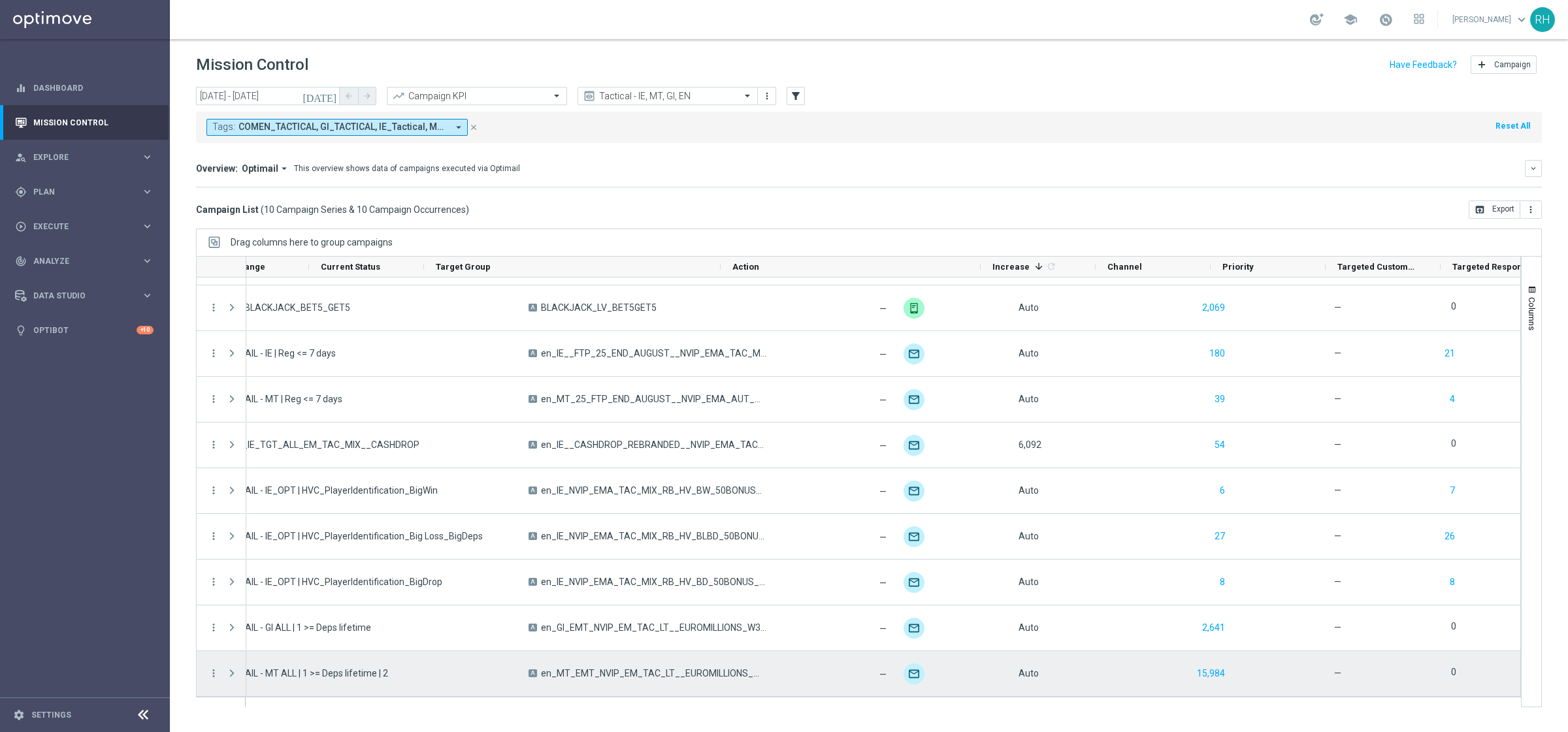
scroll to position [0, 49]
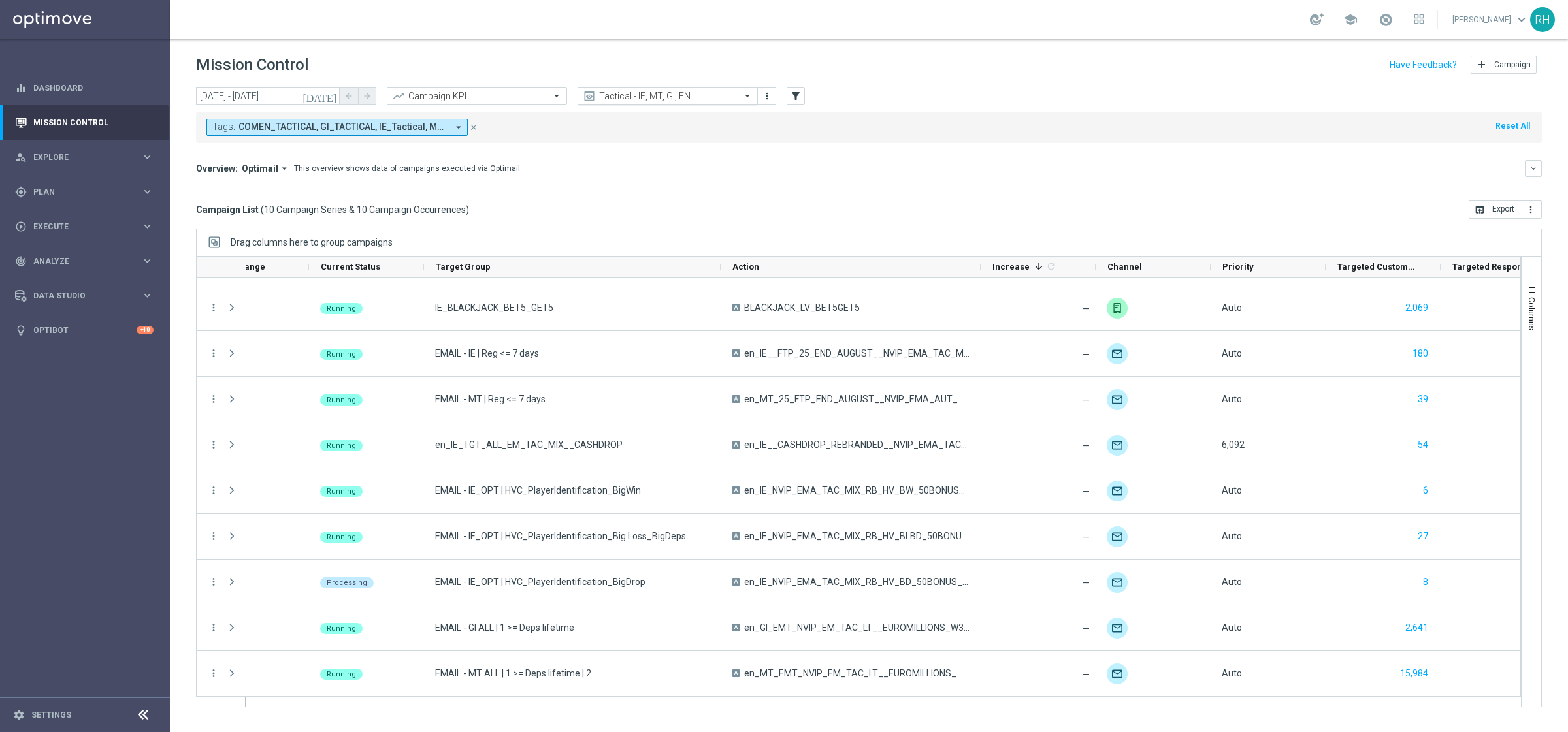
click at [682, 94] on input "text" at bounding box center [655, 96] width 140 height 11
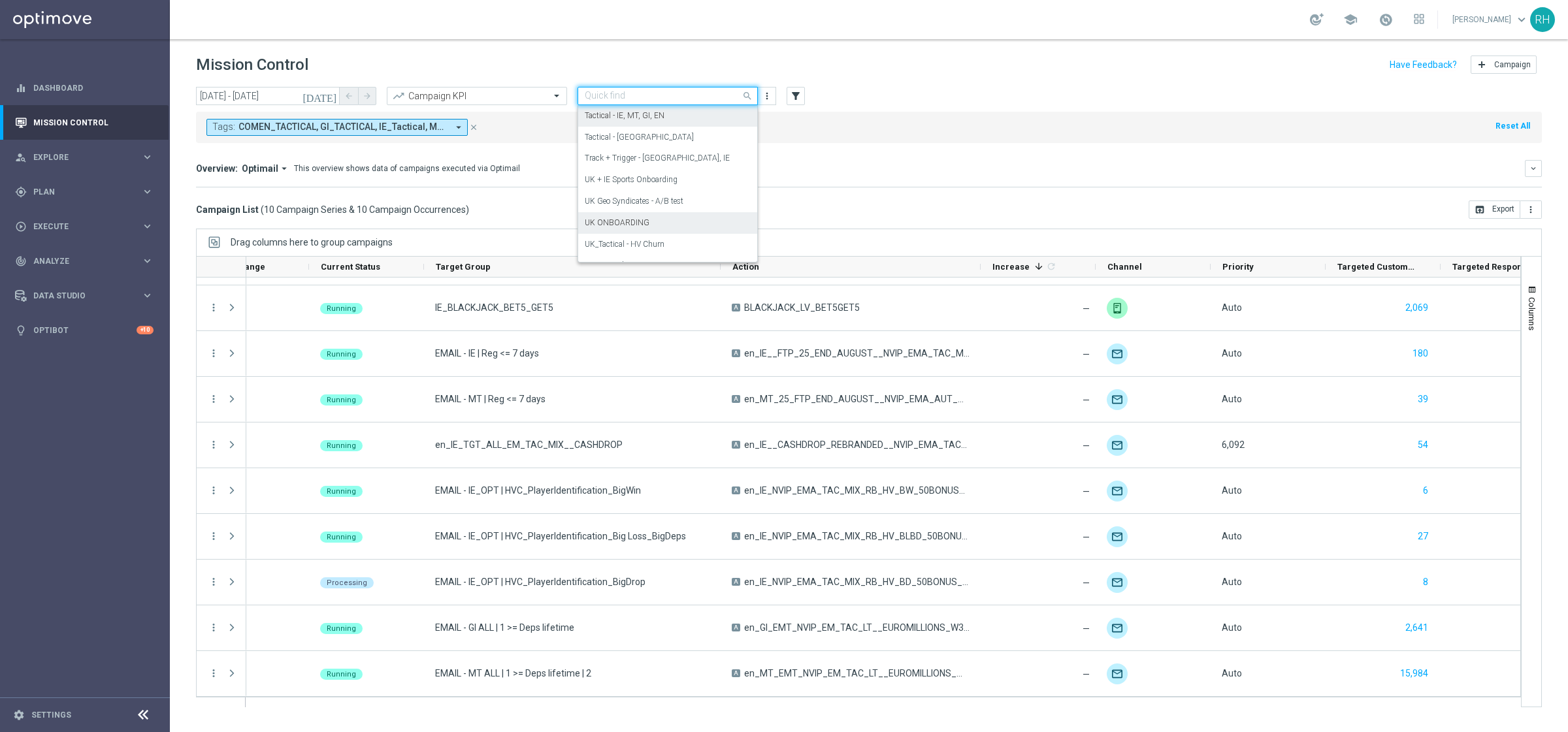
scroll to position [276, 0]
click at [664, 143] on div "Tactical - [GEOGRAPHIC_DATA]" at bounding box center [668, 141] width 166 height 21
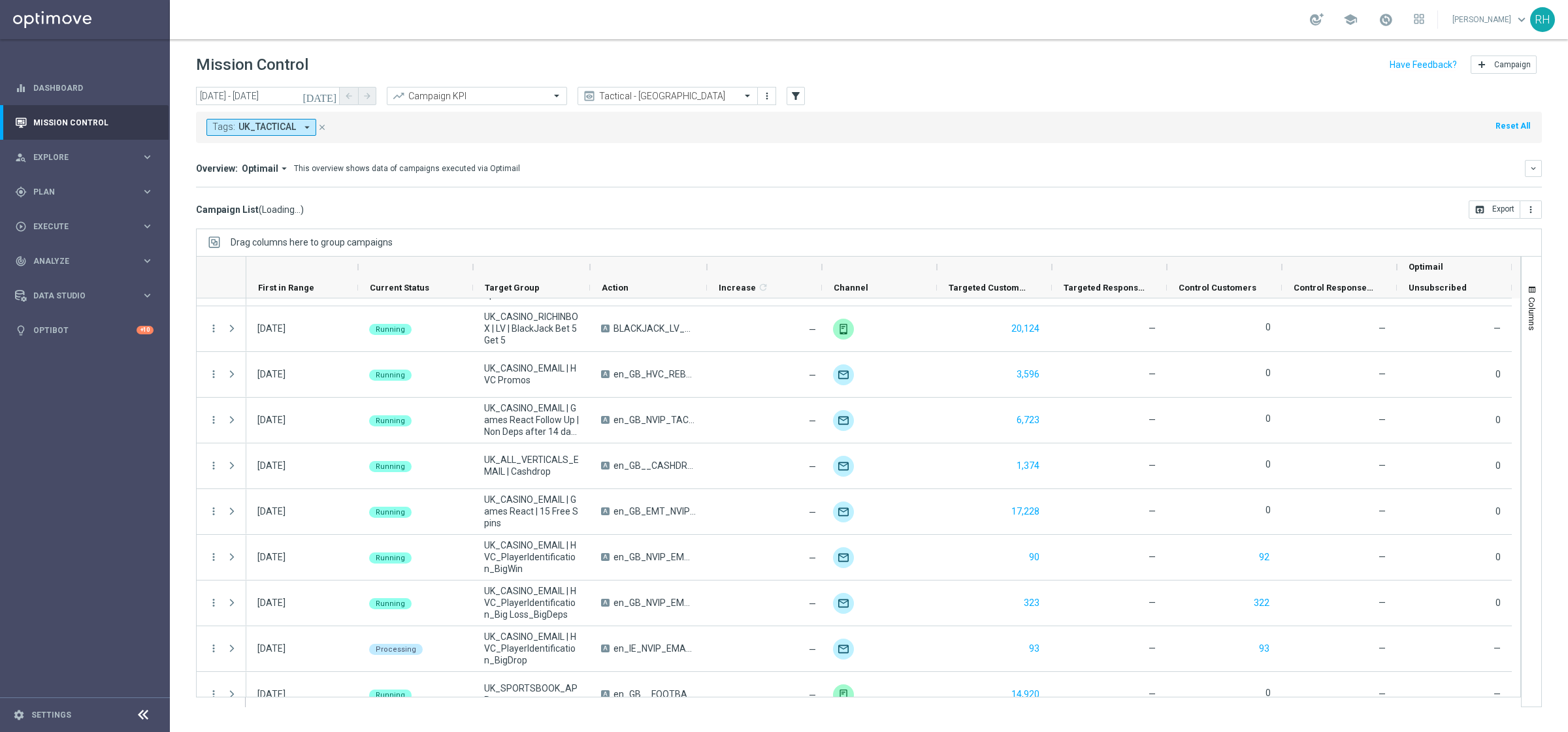
scroll to position [0, 0]
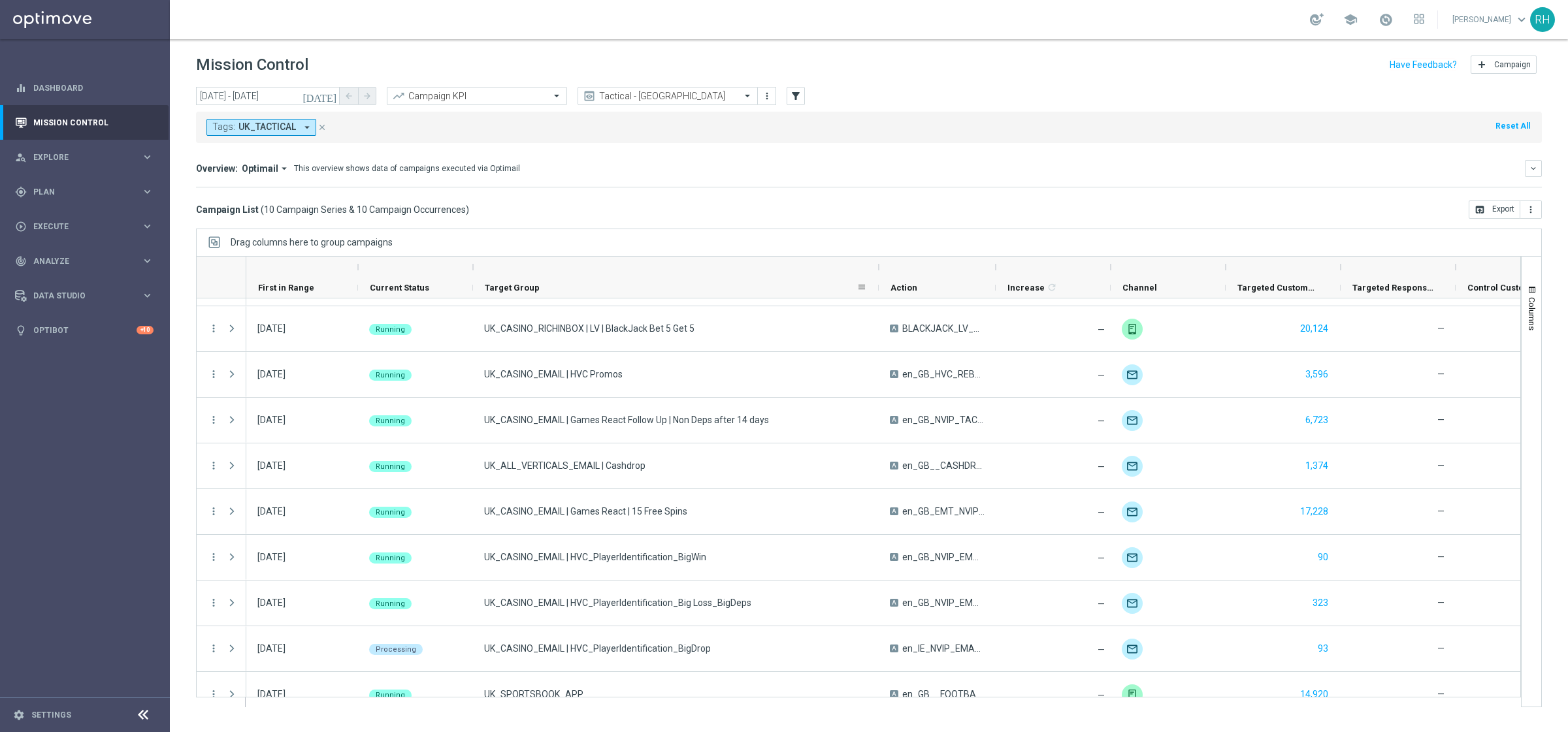
drag, startPoint x: 589, startPoint y: 264, endPoint x: 878, endPoint y: 289, distance: 290.1
click at [878, 289] on div "First in Range" at bounding box center [1023, 277] width 1554 height 42
